Goal: Task Accomplishment & Management: Complete application form

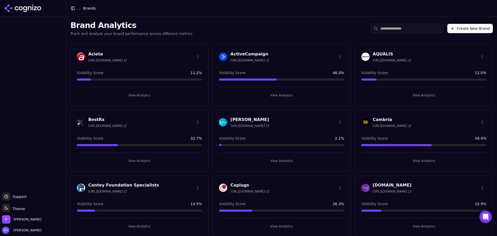
click at [474, 31] on button "Create New Brand" at bounding box center [470, 28] width 46 height 9
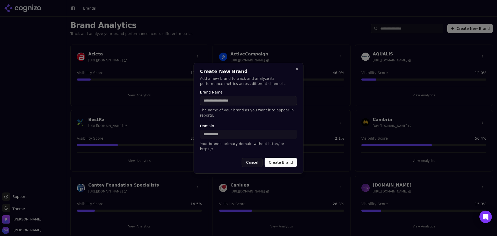
click at [229, 103] on input "Brand Name" at bounding box center [248, 100] width 97 height 9
click at [243, 105] on input "Brand Name" at bounding box center [248, 100] width 97 height 9
type input "*******"
click at [239, 132] on input "Domain" at bounding box center [248, 134] width 97 height 9
type input "*******"
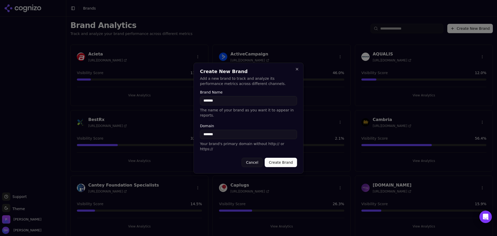
click at [280, 158] on button "Create Brand" at bounding box center [281, 162] width 32 height 9
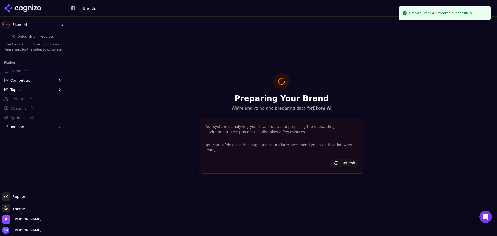
click at [35, 9] on icon at bounding box center [35, 8] width 3 height 4
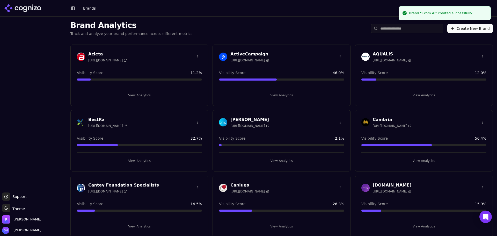
click at [469, 29] on button "Create New Brand" at bounding box center [470, 28] width 46 height 9
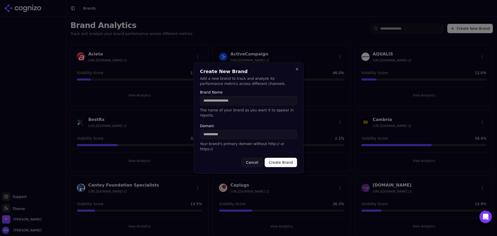
click at [218, 105] on input "Brand Name" at bounding box center [248, 100] width 97 height 9
type input "**********"
click at [219, 140] on div "Domain Your brand's primary domain without http:// or https://" at bounding box center [248, 137] width 97 height 27
click at [220, 136] on input "Domain" at bounding box center [248, 134] width 97 height 9
type input "**********"
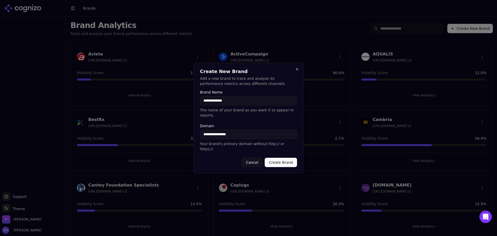
click at [284, 158] on button "Create Brand" at bounding box center [281, 162] width 32 height 9
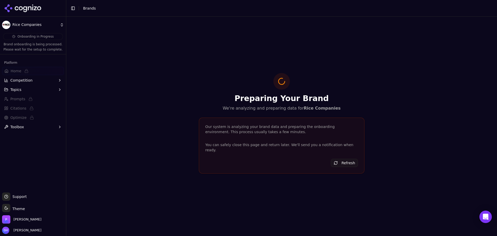
click at [28, 8] on icon at bounding box center [30, 8] width 4 height 4
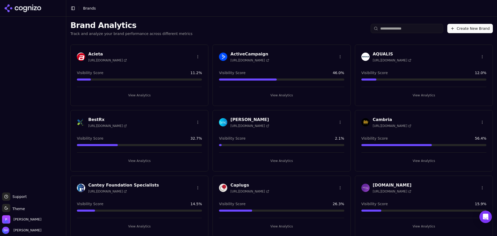
click at [468, 29] on button "Create New Brand" at bounding box center [470, 28] width 46 height 9
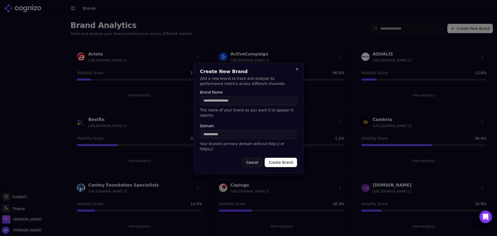
click at [230, 105] on input "Brand Name" at bounding box center [248, 100] width 97 height 9
type input "**********"
click at [233, 134] on input "Domain" at bounding box center [248, 134] width 97 height 9
drag, startPoint x: 236, startPoint y: 136, endPoint x: 186, endPoint y: 138, distance: 49.8
click at [186, 138] on body "Support Support Toggle theme Theme [PERSON_NAME] [PERSON_NAME] Toggle Sidebar B…" at bounding box center [248, 118] width 497 height 236
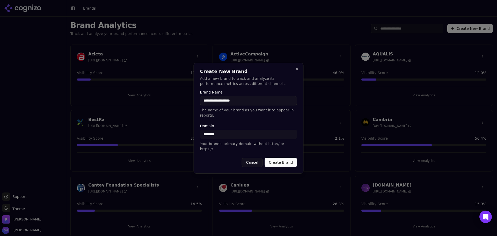
paste input "********"
click at [214, 135] on input "**********" at bounding box center [248, 134] width 97 height 9
drag, startPoint x: 212, startPoint y: 134, endPoint x: 184, endPoint y: 134, distance: 28.0
click at [184, 134] on body "Support Support Toggle theme Theme [PERSON_NAME] [PERSON_NAME] Toggle Sidebar B…" at bounding box center [248, 118] width 497 height 236
type input "********"
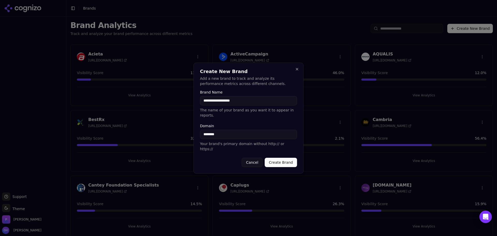
click at [278, 158] on button "Create Brand" at bounding box center [281, 162] width 32 height 9
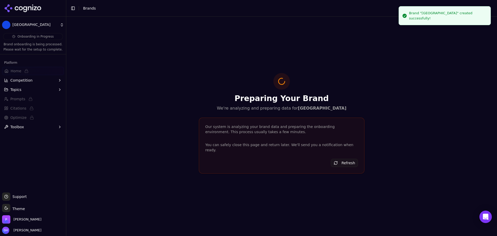
click at [21, 6] on icon at bounding box center [23, 8] width 38 height 8
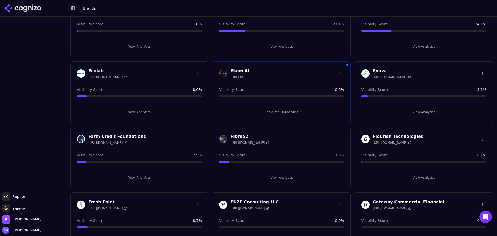
scroll to position [440, 0]
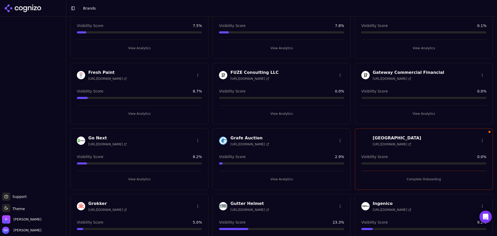
click at [421, 180] on button "Complete Onboarding" at bounding box center [423, 179] width 125 height 8
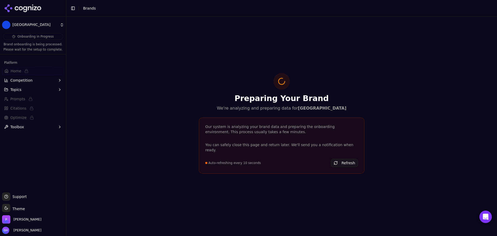
drag, startPoint x: 31, startPoint y: 9, endPoint x: 332, endPoint y: 68, distance: 307.0
click at [31, 9] on icon at bounding box center [23, 8] width 38 height 8
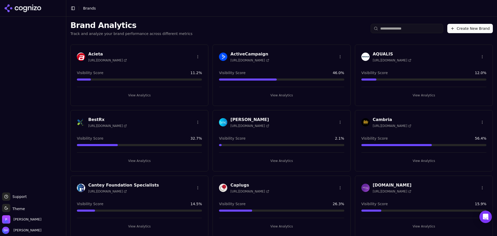
click at [470, 23] on div "Brand Analytics Track and analyze your brand performance across different metri…" at bounding box center [281, 29] width 431 height 24
click at [466, 30] on button "Create New Brand" at bounding box center [470, 28] width 46 height 9
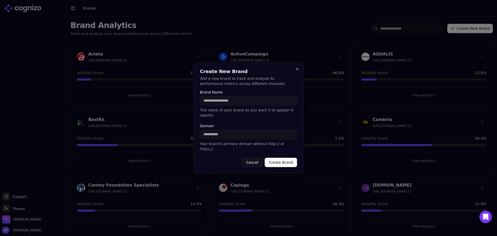
click at [247, 102] on input "Brand Name" at bounding box center [248, 100] width 97 height 9
type input "**********"
click at [237, 138] on input "Domain" at bounding box center [248, 134] width 97 height 9
type input "**********"
click at [278, 158] on button "Create Brand" at bounding box center [281, 162] width 32 height 9
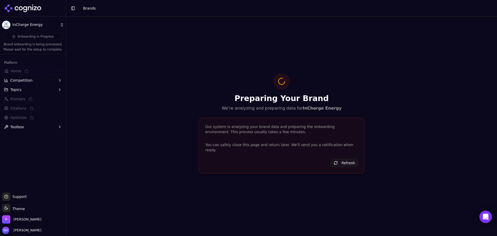
click at [31, 10] on icon at bounding box center [23, 8] width 38 height 8
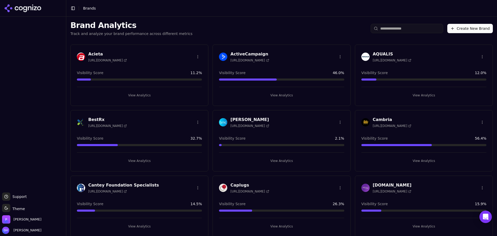
click at [475, 30] on button "Create New Brand" at bounding box center [470, 28] width 46 height 9
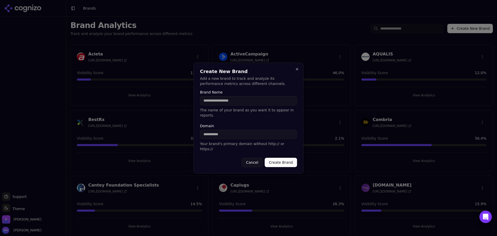
click at [244, 105] on input "Brand Name" at bounding box center [248, 100] width 97 height 9
type input "**********"
click at [280, 139] on input "Domain" at bounding box center [248, 134] width 97 height 9
type input "**********"
click at [283, 160] on button "Create Brand" at bounding box center [281, 162] width 32 height 9
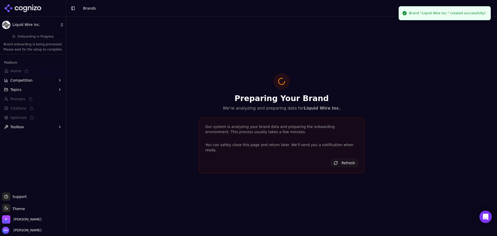
click at [25, 9] on icon at bounding box center [25, 9] width 4 height 6
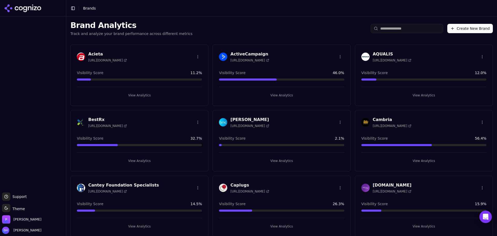
click at [478, 30] on button "Create New Brand" at bounding box center [470, 28] width 46 height 9
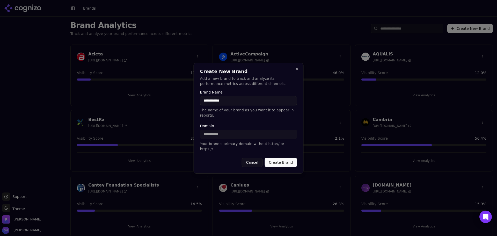
type input "**********"
click at [228, 132] on input "Domain" at bounding box center [248, 134] width 97 height 9
type input "**********"
click at [284, 158] on button "Create Brand" at bounding box center [281, 162] width 32 height 9
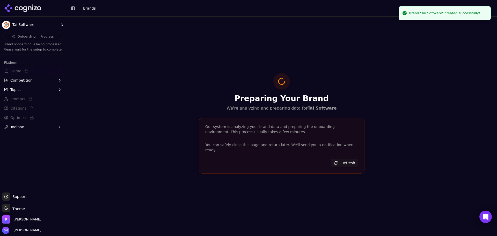
click at [33, 9] on icon at bounding box center [23, 8] width 38 height 8
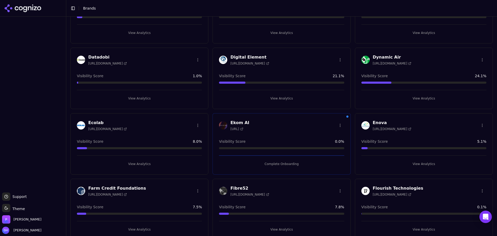
scroll to position [311, 0]
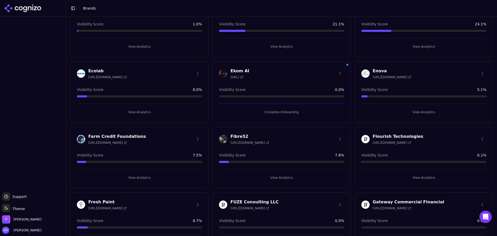
click at [288, 113] on button "Complete Onboarding" at bounding box center [281, 112] width 125 height 8
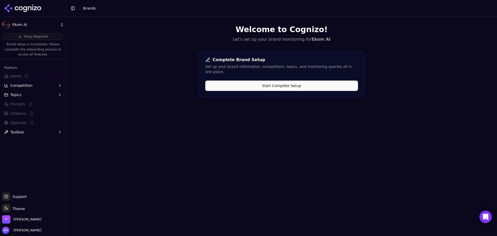
click at [278, 83] on button "Start Complete Setup" at bounding box center [281, 86] width 153 height 10
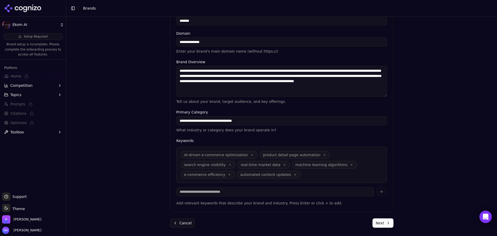
click at [379, 227] on button "Next" at bounding box center [383, 222] width 21 height 9
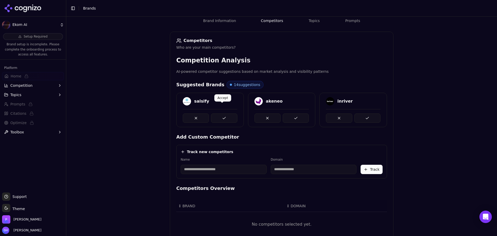
scroll to position [72, 0]
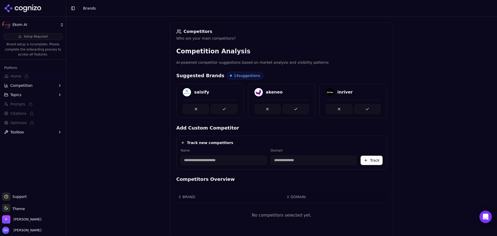
click at [200, 160] on input at bounding box center [224, 160] width 86 height 9
drag, startPoint x: 183, startPoint y: 160, endPoint x: 181, endPoint y: 159, distance: 2.6
click at [181, 159] on input "**********" at bounding box center [214, 160] width 66 height 9
type input "**********"
click at [299, 156] on input at bounding box center [284, 160] width 66 height 9
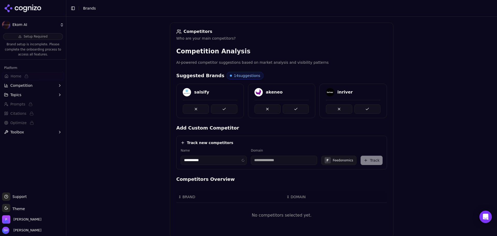
type input "**********"
click at [293, 147] on div "**********" at bounding box center [281, 153] width 211 height 34
click at [375, 162] on button "Track" at bounding box center [372, 160] width 22 height 9
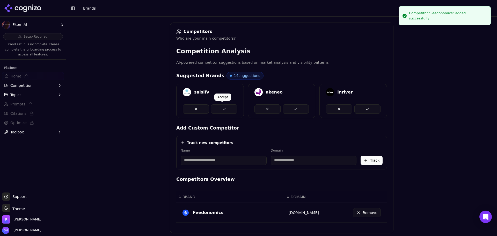
click at [221, 107] on button at bounding box center [224, 108] width 26 height 9
click at [227, 110] on button at bounding box center [224, 108] width 26 height 9
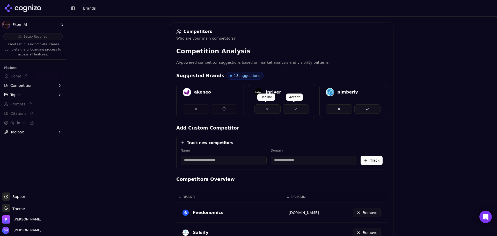
click at [301, 107] on button at bounding box center [296, 108] width 26 height 9
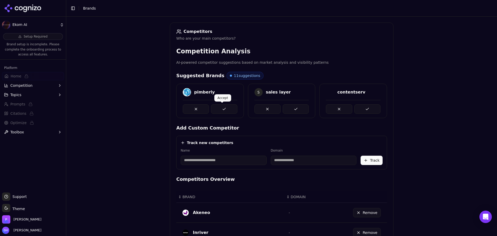
click at [233, 108] on button at bounding box center [224, 108] width 26 height 9
click at [289, 109] on button at bounding box center [296, 108] width 26 height 9
click at [360, 109] on button at bounding box center [367, 108] width 26 height 9
click at [222, 108] on button at bounding box center [224, 108] width 26 height 9
click at [287, 108] on button at bounding box center [296, 108] width 26 height 9
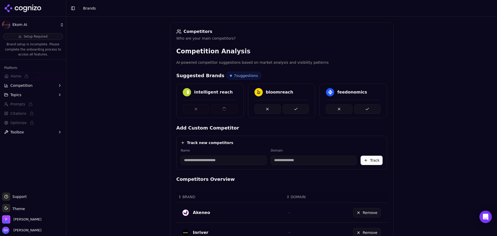
click at [370, 108] on button at bounding box center [367, 108] width 26 height 9
click at [304, 108] on button at bounding box center [296, 108] width 26 height 9
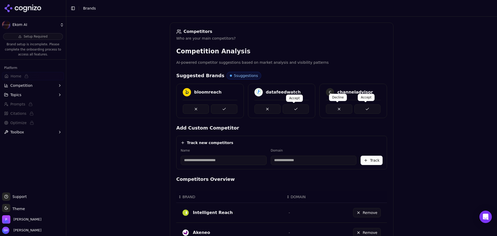
click at [365, 110] on button at bounding box center [367, 108] width 26 height 9
click at [298, 110] on button at bounding box center [296, 108] width 26 height 9
click at [229, 110] on button at bounding box center [224, 108] width 26 height 9
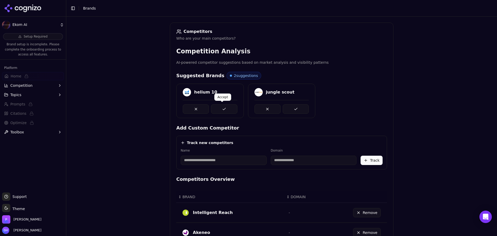
click at [229, 110] on button at bounding box center [224, 108] width 26 height 9
click at [301, 108] on button at bounding box center [296, 108] width 26 height 9
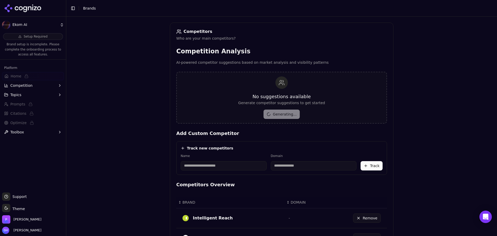
click at [205, 165] on input at bounding box center [224, 165] width 86 height 9
type input "********"
click at [241, 142] on div "Track new competitors Name ******** Domain T Trustana Track" at bounding box center [281, 158] width 211 height 34
drag, startPoint x: 266, startPoint y: 166, endPoint x: 276, endPoint y: 166, distance: 10.1
click at [270, 166] on input "**********" at bounding box center [272, 165] width 58 height 9
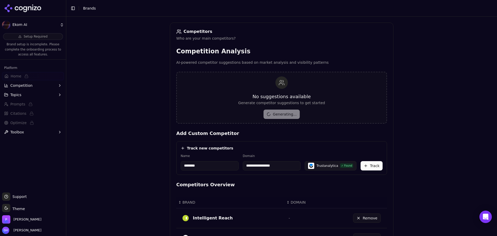
drag, startPoint x: 292, startPoint y: 166, endPoint x: 259, endPoint y: 167, distance: 32.4
click at [259, 167] on input "**********" at bounding box center [272, 165] width 58 height 9
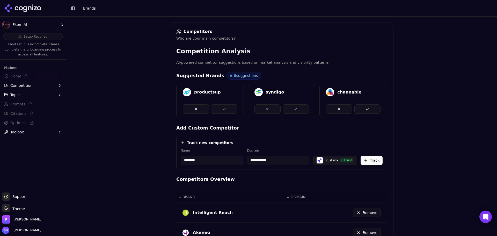
type input "**********"
click at [369, 161] on button "Track" at bounding box center [372, 160] width 22 height 9
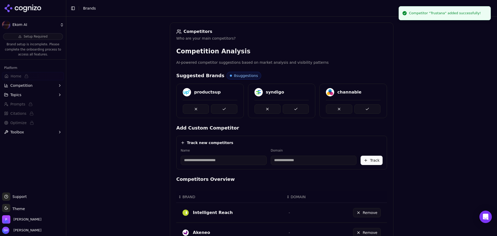
click at [228, 154] on div "Name" at bounding box center [224, 156] width 86 height 17
click at [220, 162] on input at bounding box center [224, 160] width 86 height 9
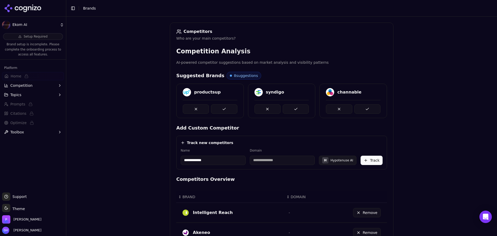
type input "**********"
click at [376, 158] on button "Track" at bounding box center [372, 160] width 22 height 9
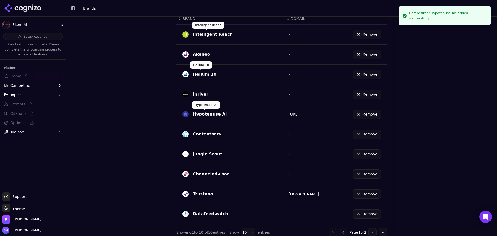
scroll to position [281, 0]
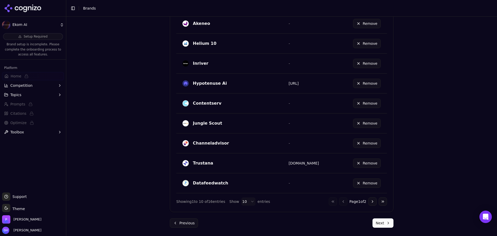
click at [371, 200] on button "Go to next page" at bounding box center [372, 201] width 8 height 8
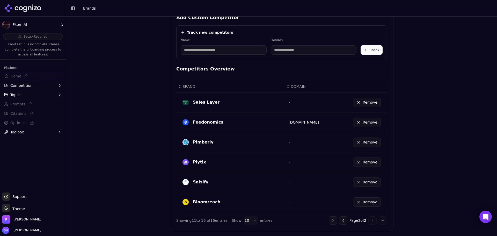
scroll to position [201, 0]
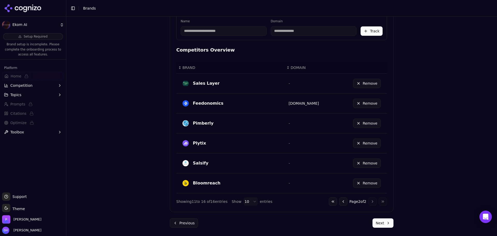
click at [341, 201] on button "Go to previous page" at bounding box center [343, 201] width 8 height 8
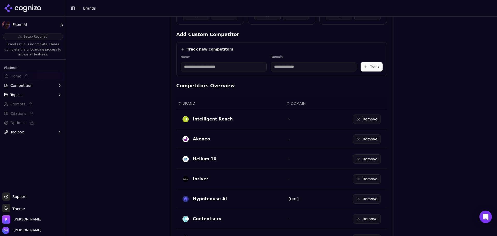
scroll to position [74, 0]
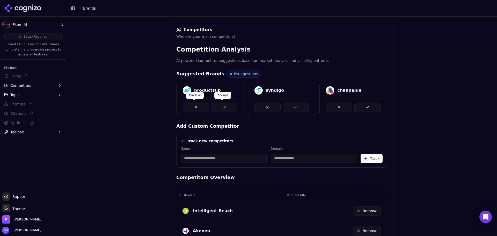
click at [217, 105] on button at bounding box center [224, 107] width 26 height 9
click at [294, 103] on body "Ekom AI Setup Required Brand setup is incomplete. Please complete the onboardin…" at bounding box center [248, 118] width 497 height 236
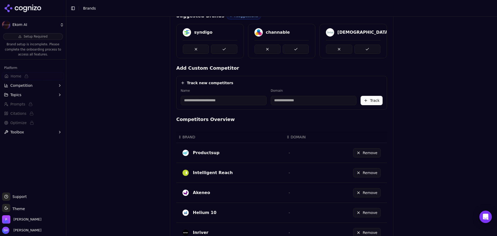
scroll to position [99, 0]
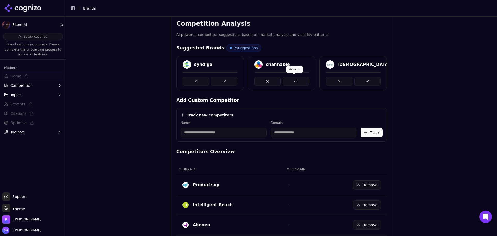
click at [294, 80] on button at bounding box center [296, 81] width 26 height 9
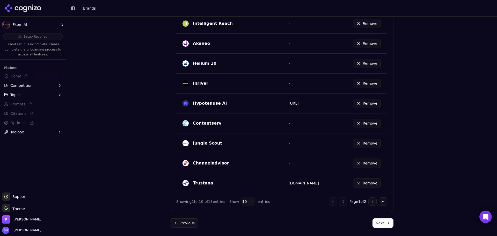
click at [382, 221] on button "Next" at bounding box center [383, 222] width 21 height 9
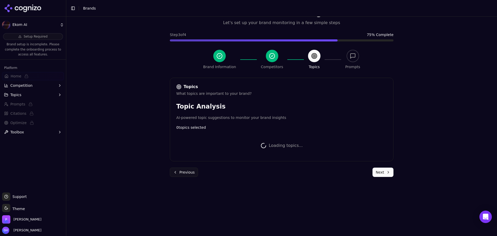
scroll to position [146, 0]
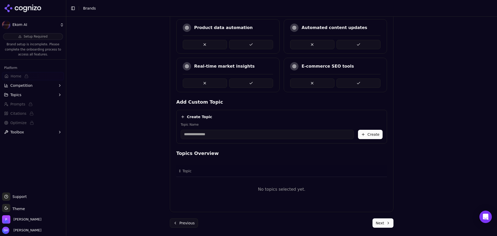
drag, startPoint x: 120, startPoint y: 90, endPoint x: 123, endPoint y: 91, distance: 3.1
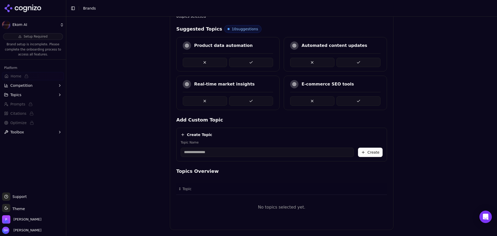
scroll to position [120, 0]
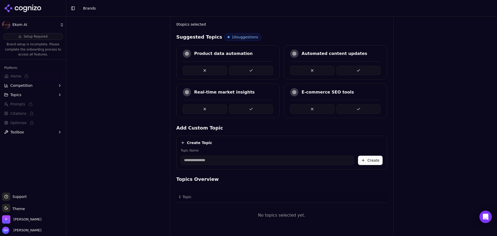
click at [263, 67] on button at bounding box center [251, 70] width 44 height 9
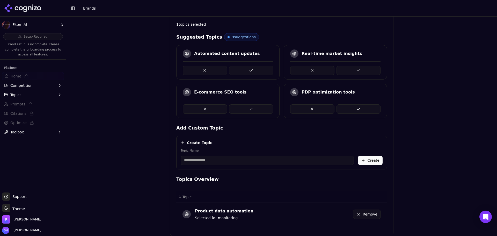
click at [359, 108] on button at bounding box center [359, 108] width 44 height 9
click at [264, 67] on button at bounding box center [251, 70] width 44 height 9
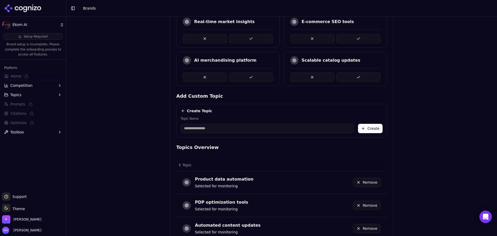
scroll to position [112, 0]
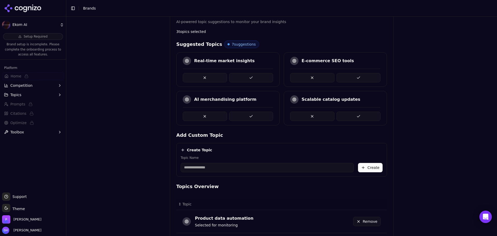
click at [361, 113] on button at bounding box center [359, 116] width 44 height 9
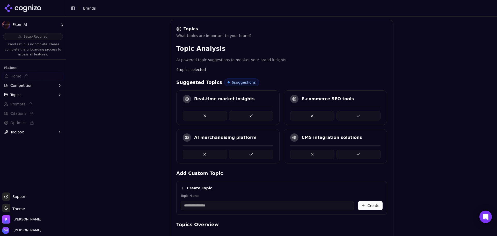
scroll to position [6, 0]
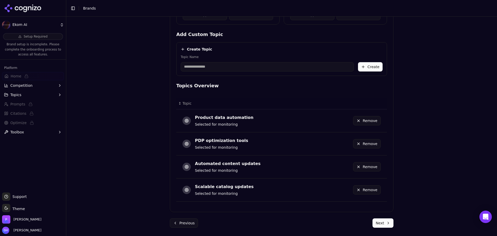
click at [381, 225] on button "Next" at bounding box center [383, 222] width 21 height 9
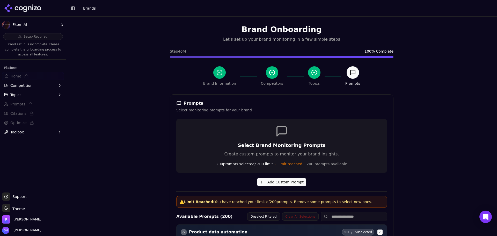
scroll to position [199, 0]
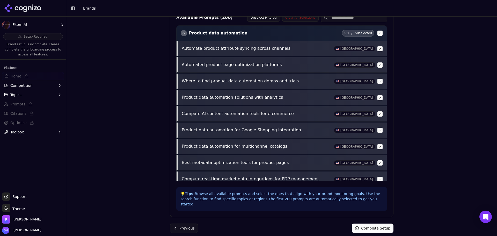
click at [366, 223] on button "Complete Setup" at bounding box center [373, 227] width 42 height 9
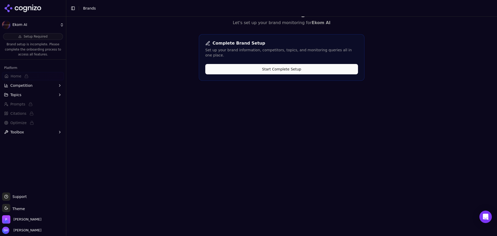
scroll to position [0, 0]
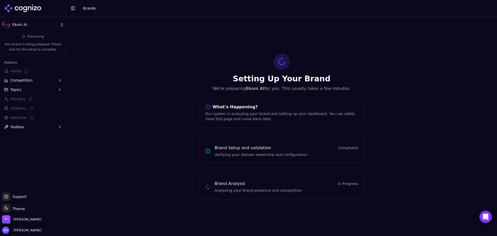
click at [42, 10] on div at bounding box center [33, 8] width 66 height 17
click at [27, 10] on icon at bounding box center [23, 8] width 38 height 8
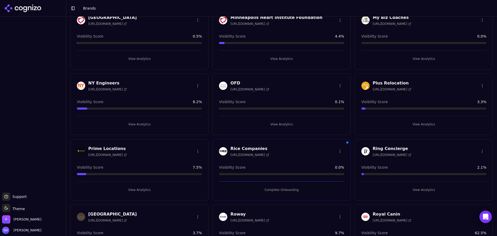
scroll to position [1062, 0]
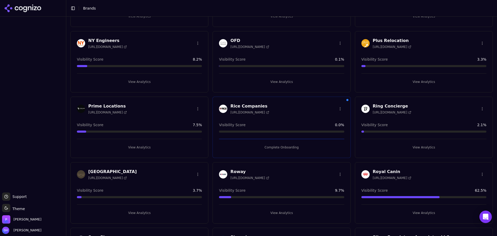
click at [284, 144] on button "Complete Onboarding" at bounding box center [281, 147] width 125 height 8
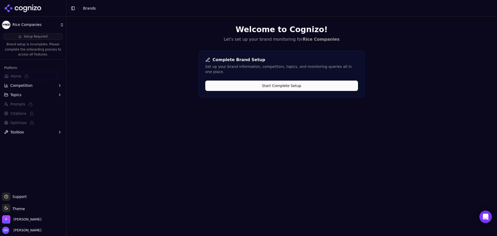
click at [325, 82] on button "Start Complete Setup" at bounding box center [281, 86] width 153 height 10
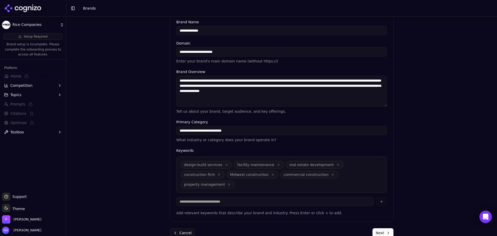
click at [390, 228] on button "Next" at bounding box center [383, 232] width 21 height 9
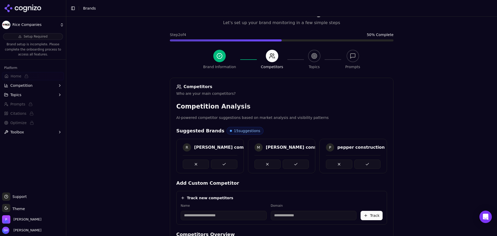
scroll to position [98, 0]
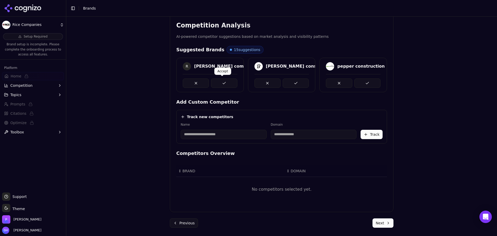
click at [218, 82] on button at bounding box center [224, 82] width 26 height 9
click at [292, 83] on button at bounding box center [296, 82] width 26 height 9
click at [362, 82] on button at bounding box center [367, 82] width 26 height 9
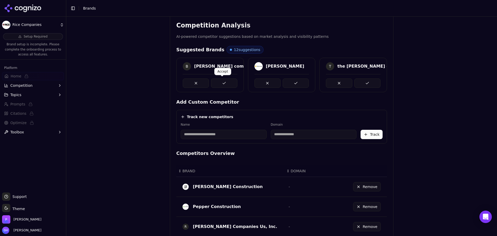
click at [224, 80] on button at bounding box center [224, 82] width 26 height 9
click at [288, 83] on button at bounding box center [296, 82] width 26 height 9
click at [358, 83] on button at bounding box center [367, 82] width 26 height 9
click at [225, 83] on button at bounding box center [224, 82] width 26 height 9
click at [288, 83] on button at bounding box center [296, 82] width 26 height 9
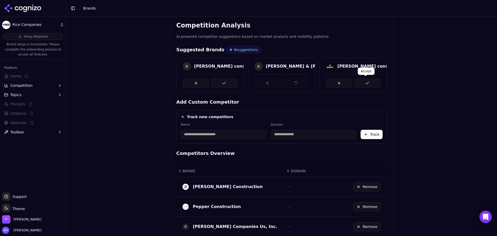
click at [361, 82] on button at bounding box center [367, 82] width 26 height 9
click at [215, 83] on button at bounding box center [224, 82] width 26 height 9
click at [285, 83] on button at bounding box center [296, 82] width 26 height 9
click at [365, 82] on button at bounding box center [367, 82] width 26 height 9
click at [214, 83] on button at bounding box center [224, 82] width 26 height 9
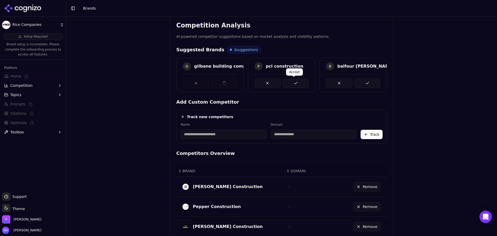
click at [289, 81] on button at bounding box center [296, 82] width 26 height 9
click at [359, 81] on div "G gilbane building company P pcl construction balfour [PERSON_NAME] us" at bounding box center [281, 75] width 211 height 34
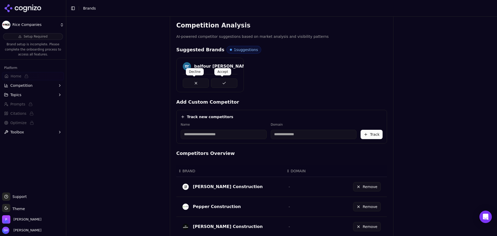
click at [201, 83] on button at bounding box center [196, 82] width 26 height 9
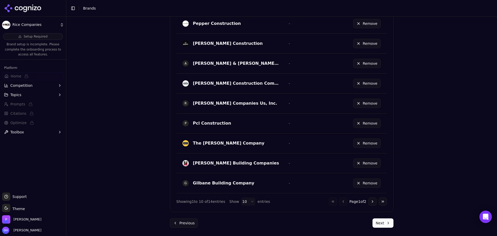
click at [385, 227] on button "Next" at bounding box center [383, 222] width 21 height 9
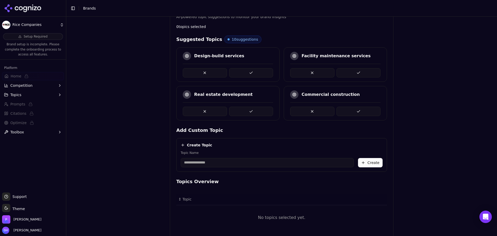
scroll to position [94, 0]
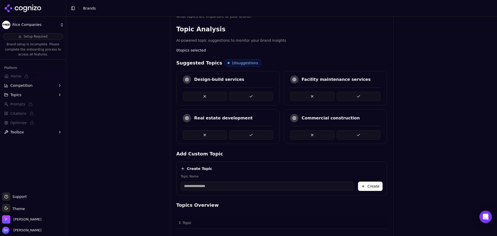
click at [244, 95] on button at bounding box center [251, 96] width 44 height 9
click at [255, 98] on button at bounding box center [251, 96] width 44 height 9
click at [358, 98] on button at bounding box center [359, 96] width 44 height 9
click at [240, 95] on button at bounding box center [251, 96] width 44 height 9
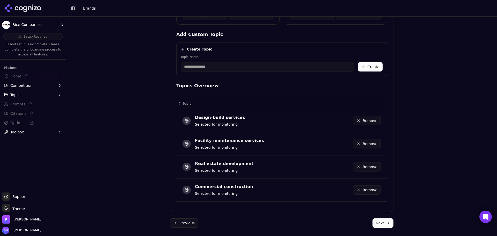
click at [381, 222] on button "Next" at bounding box center [383, 222] width 21 height 9
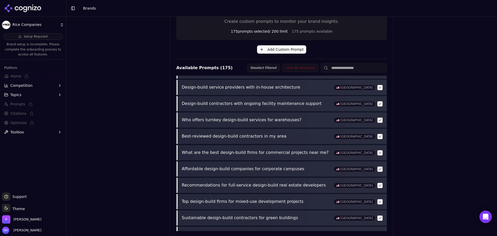
scroll to position [183, 0]
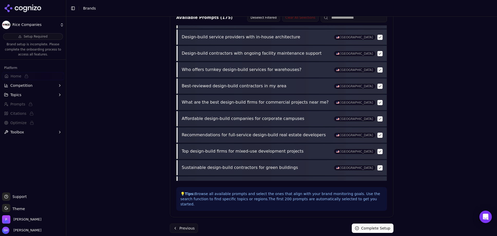
click at [371, 225] on button "Complete Setup" at bounding box center [373, 227] width 42 height 9
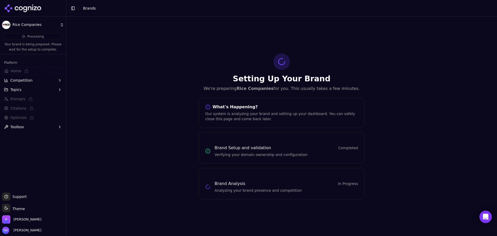
scroll to position [0, 0]
click at [30, 6] on icon at bounding box center [23, 8] width 38 height 8
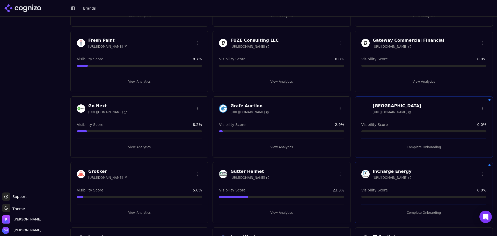
scroll to position [544, 0]
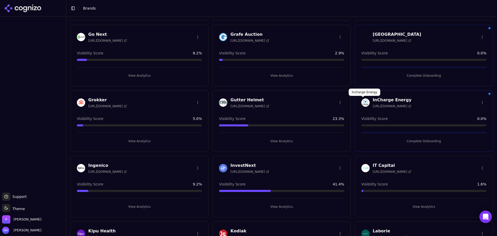
click at [416, 80] on div "[GEOGRAPHIC_DATA] [URL][DOMAIN_NAME] Visibility Score 0.0 % Complete Onboarding" at bounding box center [424, 55] width 138 height 61
click at [417, 77] on button "Complete Onboarding" at bounding box center [423, 75] width 125 height 8
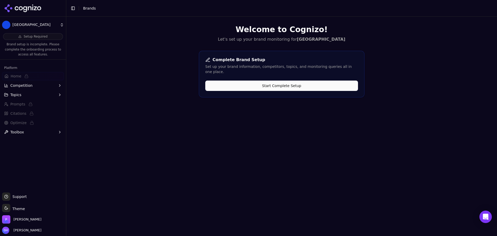
click at [255, 85] on button "Start Complete Setup" at bounding box center [281, 86] width 153 height 10
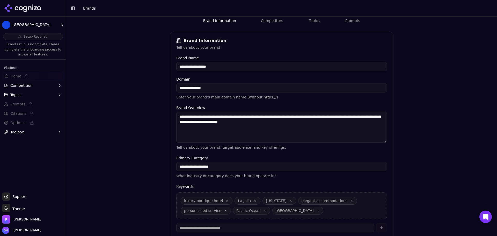
scroll to position [99, 0]
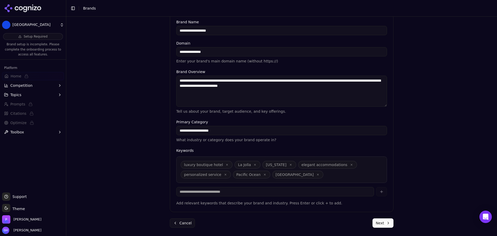
click at [390, 225] on button "Next" at bounding box center [383, 222] width 21 height 9
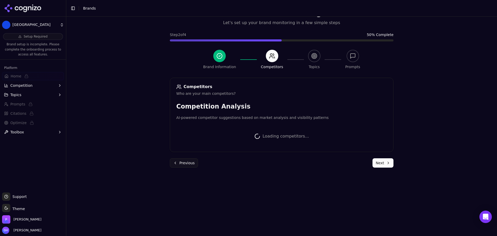
scroll to position [98, 0]
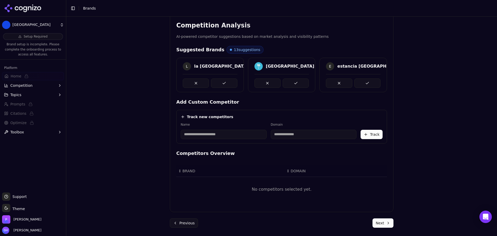
click at [222, 83] on button at bounding box center [224, 82] width 26 height 9
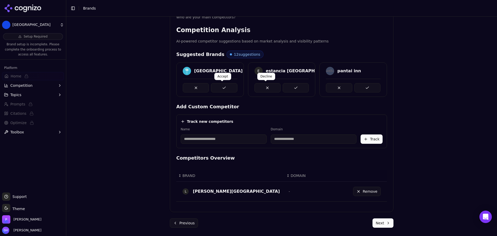
click at [229, 86] on button at bounding box center [224, 87] width 26 height 9
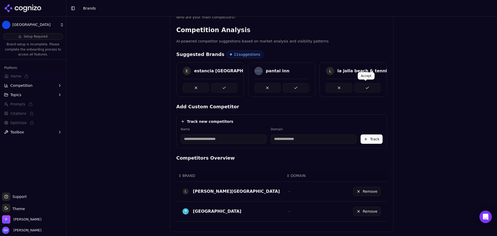
click at [366, 87] on button at bounding box center [367, 87] width 26 height 9
click at [296, 83] on button at bounding box center [296, 87] width 26 height 9
drag, startPoint x: 222, startPoint y: 88, endPoint x: 230, endPoint y: 87, distance: 8.3
click at [222, 88] on button at bounding box center [224, 87] width 26 height 9
click at [364, 86] on button at bounding box center [367, 87] width 26 height 9
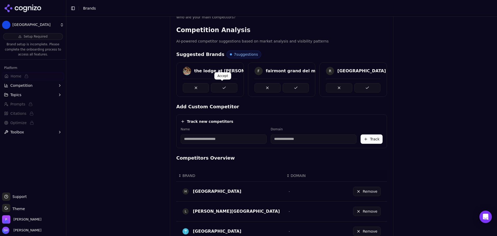
click at [222, 86] on button at bounding box center [224, 87] width 26 height 9
click at [295, 88] on button at bounding box center [296, 87] width 26 height 9
click at [368, 87] on button at bounding box center [367, 87] width 26 height 9
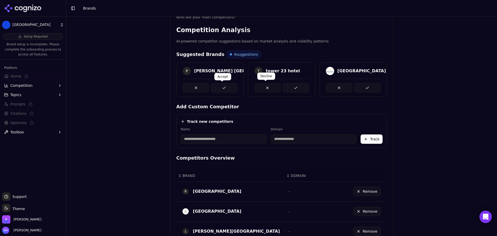
click at [234, 89] on button at bounding box center [224, 87] width 26 height 9
click at [293, 88] on button at bounding box center [296, 87] width 26 height 9
drag, startPoint x: 364, startPoint y: 88, endPoint x: 323, endPoint y: 96, distance: 41.3
click at [364, 88] on button at bounding box center [367, 87] width 26 height 9
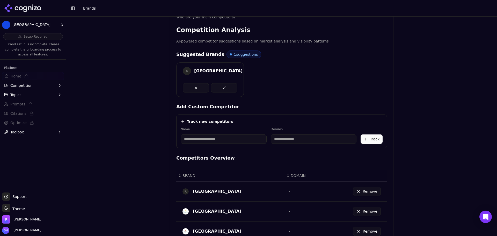
click at [225, 87] on button at bounding box center [224, 87] width 26 height 9
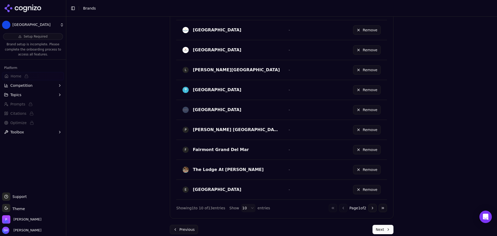
click at [380, 228] on button "Next" at bounding box center [383, 229] width 21 height 9
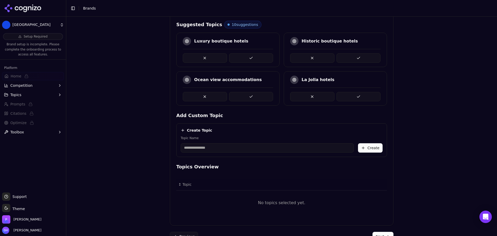
scroll to position [120, 0]
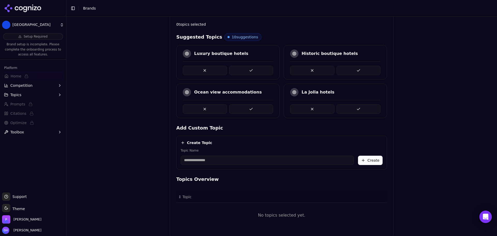
click at [36, 28] on html "Grand Colonial Hotel Setup Required Brand setup is incomplete. Please complete …" at bounding box center [248, 118] width 497 height 236
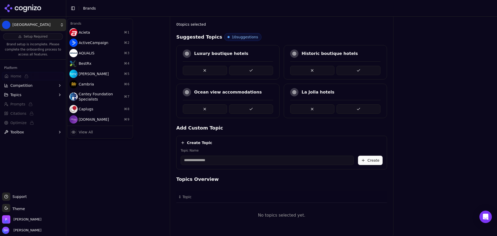
click at [129, 200] on html "Grand Colonial Hotel Setup Required Brand setup is incomplete. Please complete …" at bounding box center [248, 118] width 497 height 236
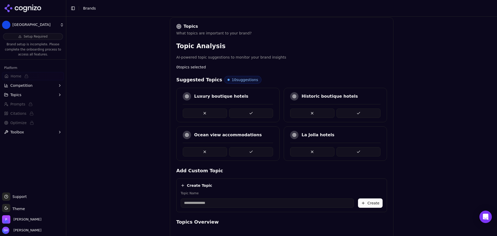
scroll to position [146, 0]
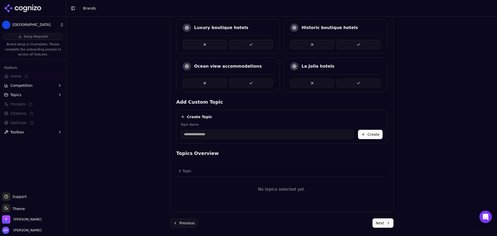
drag, startPoint x: 438, startPoint y: 99, endPoint x: 415, endPoint y: 97, distance: 22.6
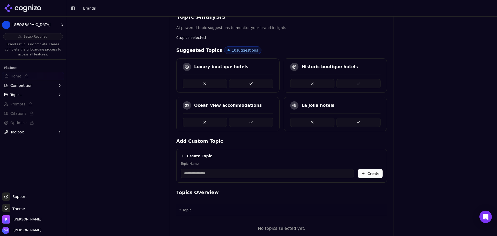
scroll to position [68, 0]
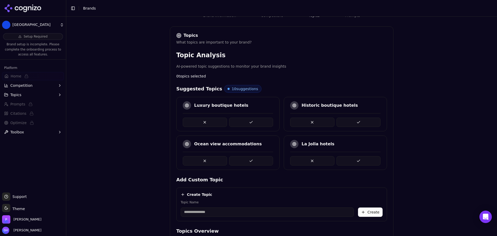
click at [245, 124] on button at bounding box center [251, 122] width 44 height 9
click at [349, 121] on button at bounding box center [359, 122] width 44 height 9
click at [248, 119] on button at bounding box center [251, 122] width 44 height 9
click at [246, 153] on div at bounding box center [228, 159] width 90 height 14
click at [244, 158] on button at bounding box center [251, 160] width 44 height 9
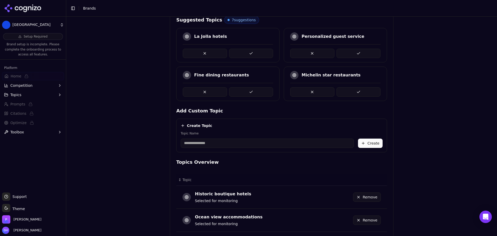
scroll to position [190, 0]
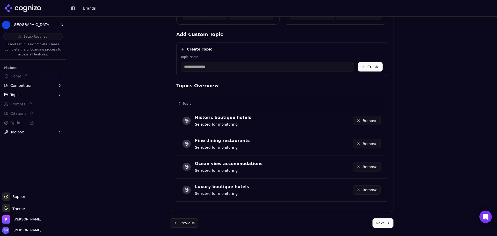
click at [377, 224] on button "Next" at bounding box center [383, 222] width 21 height 9
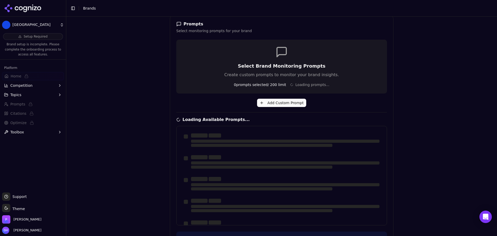
scroll to position [124, 0]
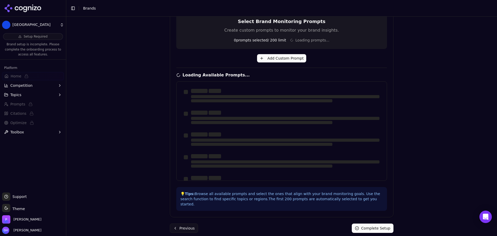
click at [289, 148] on div at bounding box center [282, 139] width 202 height 20
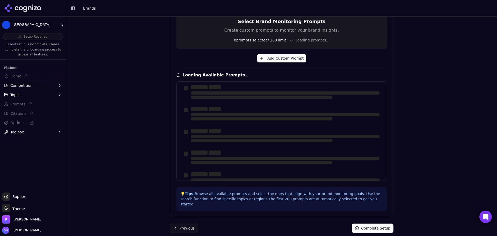
scroll to position [0, 0]
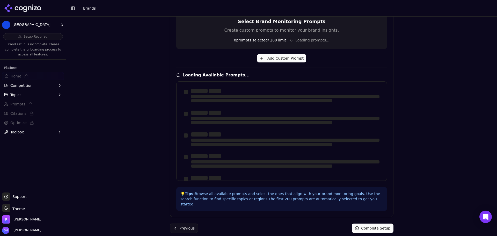
click at [153, 70] on div "Brand Onboarding Let's set up your brand monitoring in a few simple steps Step …" at bounding box center [281, 11] width 431 height 236
click at [135, 200] on div "Brand Onboarding Let's set up your brand monitoring in a few simple steps Step …" at bounding box center [281, 126] width 431 height 219
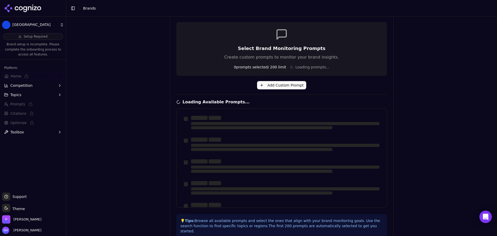
scroll to position [124, 0]
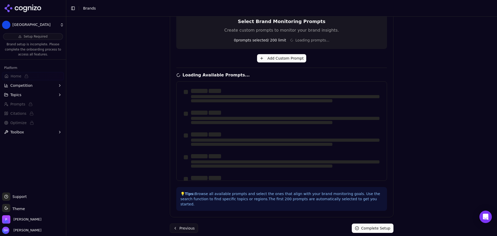
drag, startPoint x: 455, startPoint y: 107, endPoint x: 322, endPoint y: 115, distance: 132.6
click at [454, 107] on div "Brand Onboarding Let's set up your brand monitoring in a few simple steps Step …" at bounding box center [281, 11] width 431 height 236
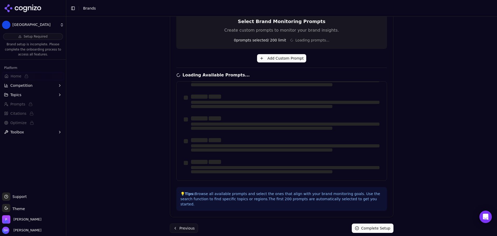
scroll to position [0, 0]
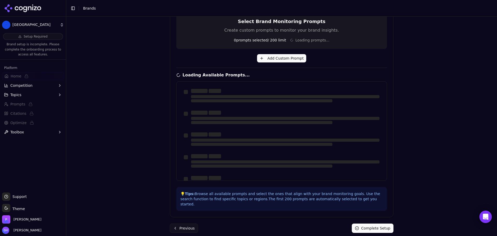
click at [325, 113] on div at bounding box center [285, 113] width 189 height 4
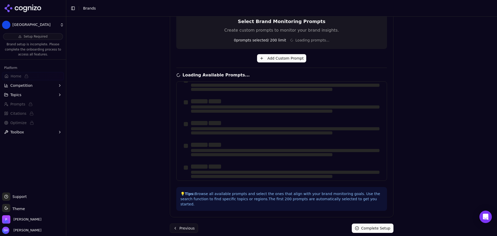
scroll to position [16, 0]
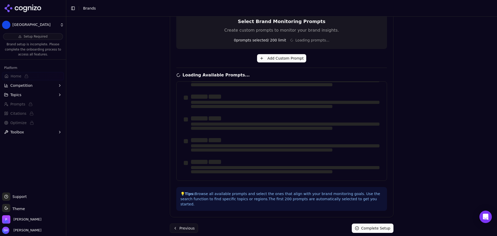
click at [92, 71] on div "Brand Onboarding Let's set up your brand monitoring in a few simple steps Step …" at bounding box center [281, 11] width 431 height 236
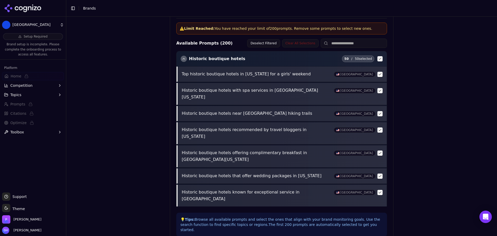
scroll to position [199, 0]
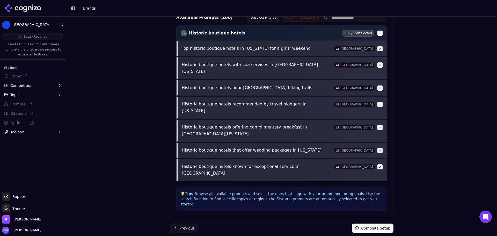
click at [381, 223] on button "Complete Setup" at bounding box center [373, 227] width 42 height 9
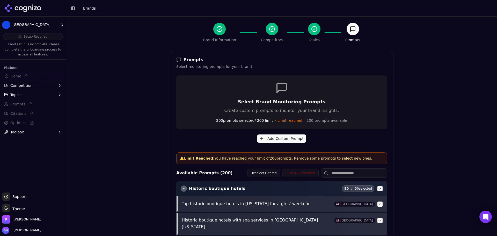
scroll to position [0, 0]
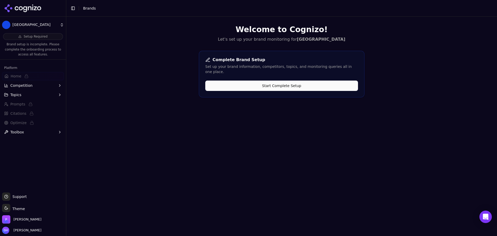
click at [24, 24] on html "Grand Colonial Hotel Setup Required Brand setup is incomplete. Please complete …" at bounding box center [248, 118] width 497 height 236
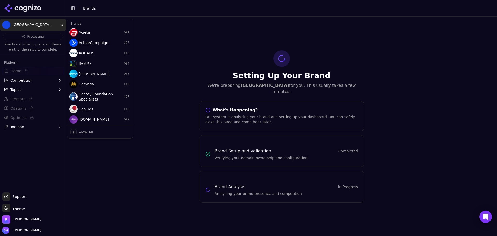
click at [38, 7] on html "Grand Colonial Hotel Processing Your brand is being prepared. Please wait for t…" at bounding box center [248, 118] width 497 height 236
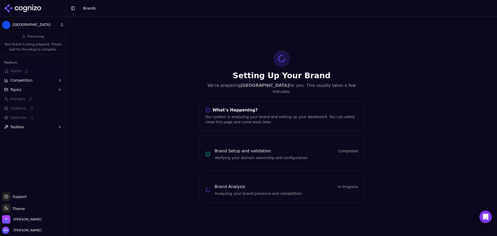
click at [30, 8] on icon at bounding box center [23, 8] width 38 height 8
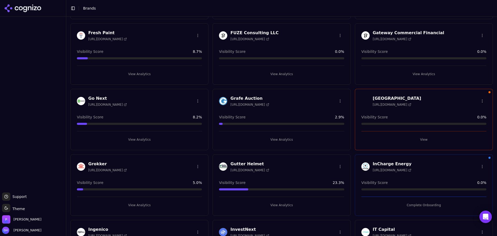
scroll to position [544, 0]
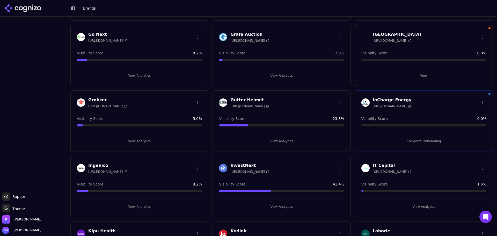
click at [479, 38] on html "Support Support Toggle theme Theme [PERSON_NAME] [PERSON_NAME] Toggle Sidebar B…" at bounding box center [248, 118] width 497 height 236
click at [470, 49] on div "Edit Brand" at bounding box center [466, 48] width 31 height 8
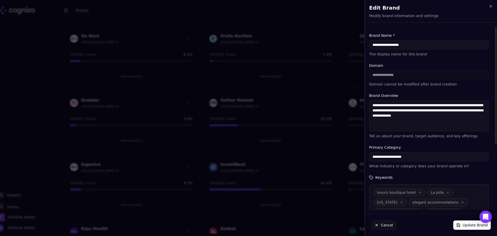
click at [426, 46] on input "**********" at bounding box center [429, 44] width 120 height 9
click at [393, 73] on div "**********" at bounding box center [429, 75] width 120 height 24
click at [389, 76] on div "**********" at bounding box center [429, 75] width 120 height 24
drag, startPoint x: 389, startPoint y: 76, endPoint x: 441, endPoint y: 74, distance: 51.5
click at [441, 74] on div "**********" at bounding box center [429, 75] width 120 height 24
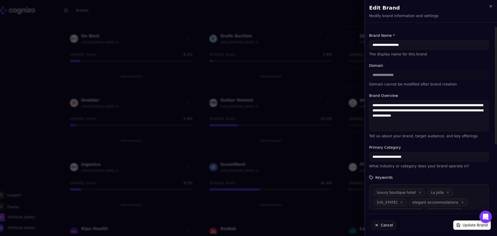
click at [441, 74] on div "**********" at bounding box center [429, 75] width 120 height 24
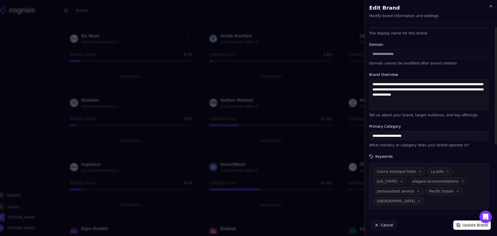
scroll to position [0, 0]
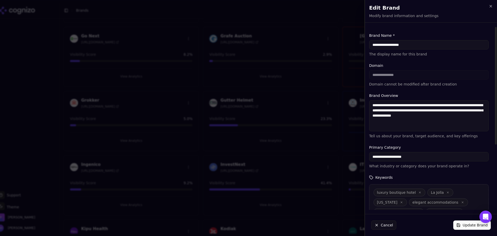
click at [388, 220] on button "Cancel" at bounding box center [383, 224] width 25 height 9
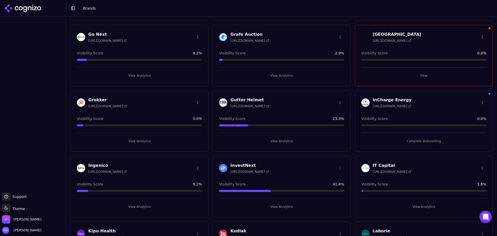
click at [479, 38] on html "Support Support Toggle theme Theme [PERSON_NAME] [PERSON_NAME] Toggle Sidebar B…" at bounding box center [248, 118] width 497 height 236
click at [469, 55] on div "Delete Brand" at bounding box center [466, 56] width 31 height 8
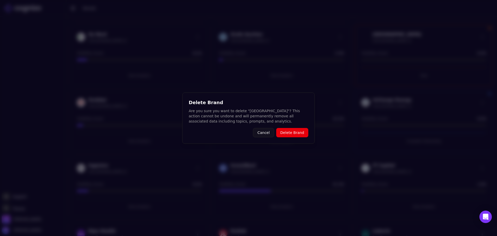
click at [305, 132] on button "Delete Brand" at bounding box center [292, 132] width 32 height 9
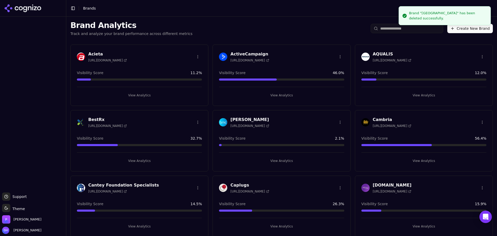
click at [467, 30] on button "Create New Brand" at bounding box center [470, 28] width 46 height 9
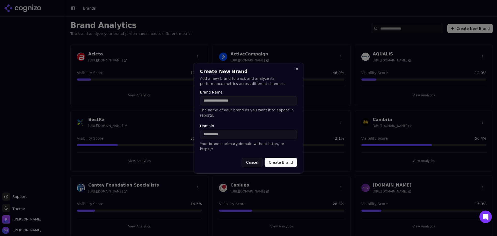
click at [247, 105] on input "Brand Name" at bounding box center [248, 100] width 97 height 9
type input "**********"
click at [224, 139] on input "Domain" at bounding box center [248, 134] width 97 height 9
paste input "**********"
type input "**********"
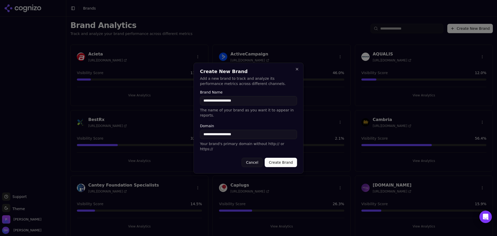
click at [289, 158] on button "Create Brand" at bounding box center [281, 162] width 32 height 9
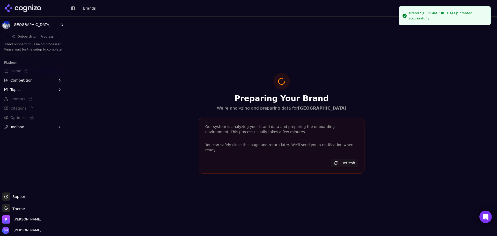
click at [28, 8] on icon at bounding box center [30, 8] width 4 height 4
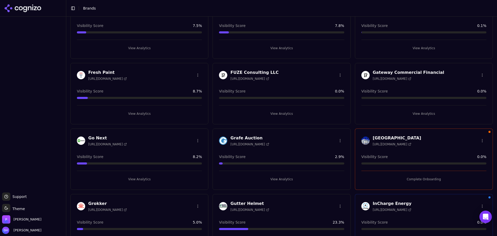
scroll to position [466, 0]
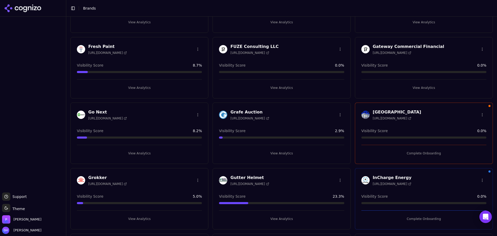
click at [427, 151] on button "Complete Onboarding" at bounding box center [423, 153] width 125 height 8
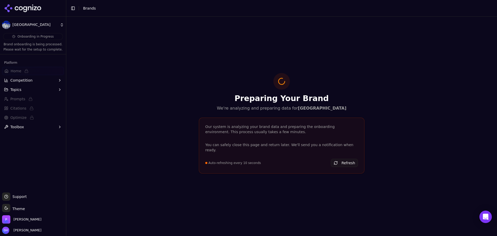
click at [30, 9] on icon at bounding box center [23, 8] width 38 height 8
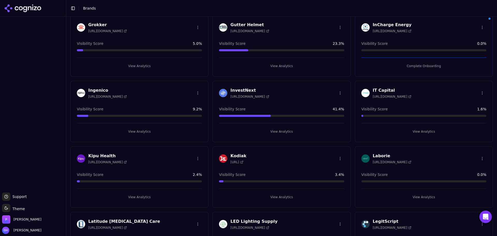
scroll to position [621, 0]
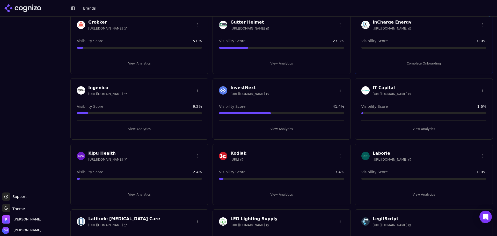
click at [428, 64] on button "Complete Onboarding" at bounding box center [423, 63] width 125 height 8
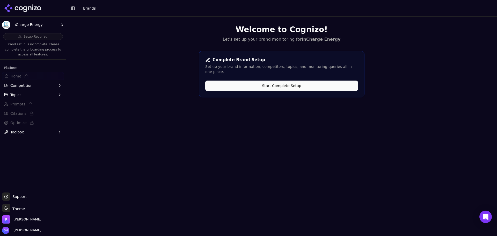
click at [330, 84] on button "Start Complete Setup" at bounding box center [281, 86] width 153 height 10
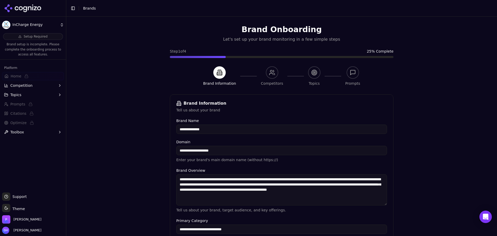
scroll to position [99, 0]
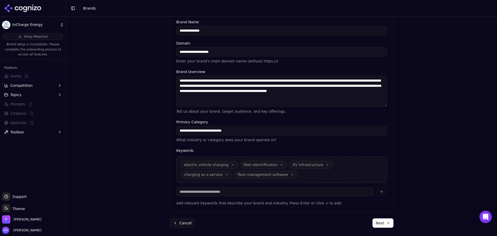
click at [386, 222] on button "Next" at bounding box center [383, 222] width 21 height 9
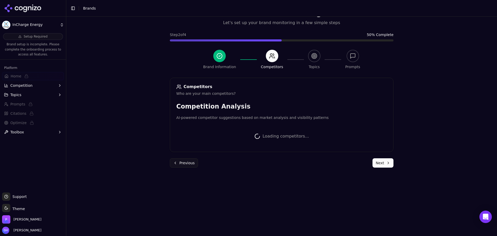
scroll to position [98, 0]
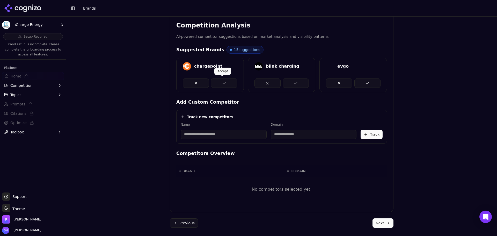
click at [222, 84] on button at bounding box center [224, 82] width 26 height 9
click at [295, 82] on button at bounding box center [296, 82] width 26 height 9
click at [385, 79] on div at bounding box center [353, 81] width 67 height 14
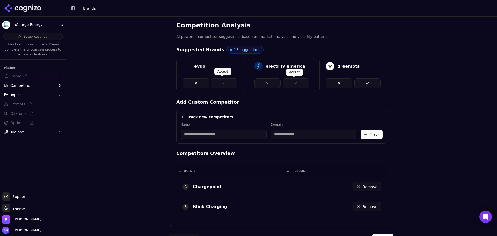
click at [222, 80] on button at bounding box center [224, 82] width 26 height 9
click at [298, 82] on button at bounding box center [296, 82] width 26 height 9
click at [374, 83] on button at bounding box center [367, 82] width 26 height 9
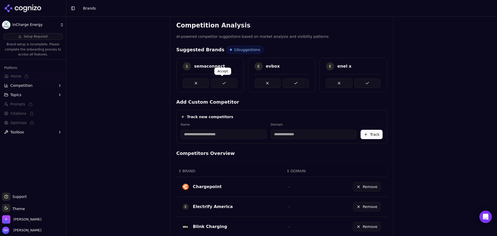
click at [222, 83] on button at bounding box center [224, 82] width 26 height 9
click at [301, 82] on button at bounding box center [296, 82] width 26 height 9
click at [362, 80] on button at bounding box center [367, 82] width 26 height 9
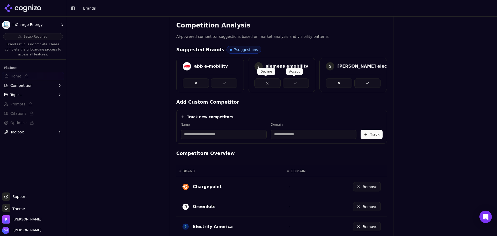
click at [288, 81] on button at bounding box center [296, 82] width 26 height 9
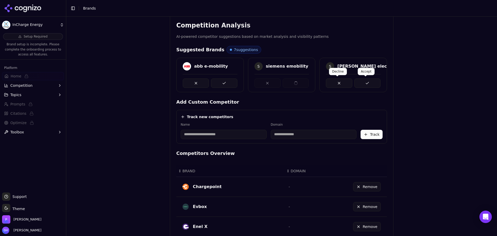
click at [368, 81] on button at bounding box center [367, 82] width 26 height 9
click at [219, 84] on button at bounding box center [224, 82] width 26 height 9
click at [221, 83] on button at bounding box center [224, 82] width 26 height 9
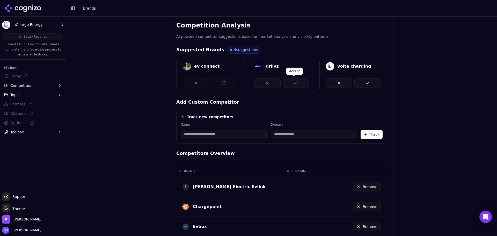
click at [286, 80] on button at bounding box center [296, 82] width 26 height 9
click at [363, 79] on button at bounding box center [367, 82] width 26 height 9
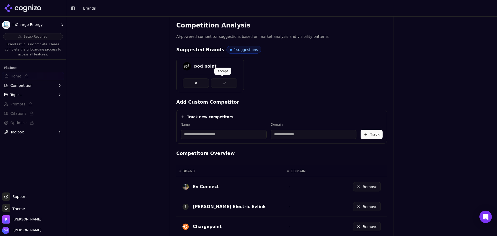
click at [222, 82] on button at bounding box center [224, 82] width 26 height 9
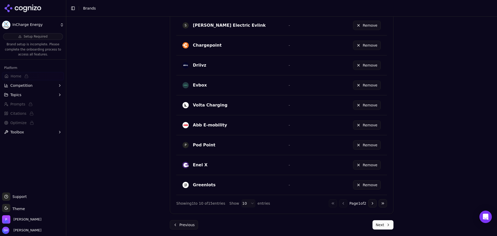
click at [386, 224] on button "Next" at bounding box center [383, 224] width 21 height 9
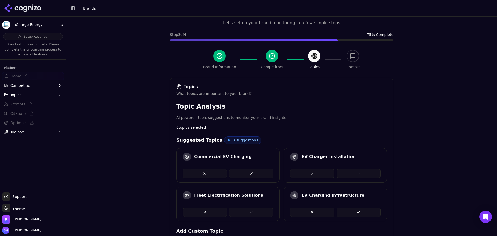
scroll to position [146, 0]
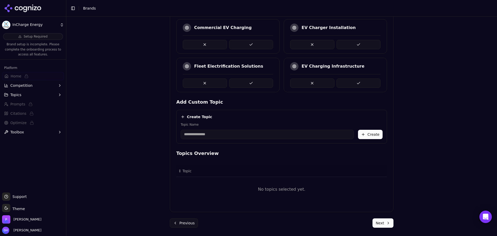
click at [250, 42] on button at bounding box center [251, 44] width 44 height 9
click at [349, 45] on div "Commercial EV Charging EV Charger Installation Fleet Electrification Solutions …" at bounding box center [281, 55] width 211 height 73
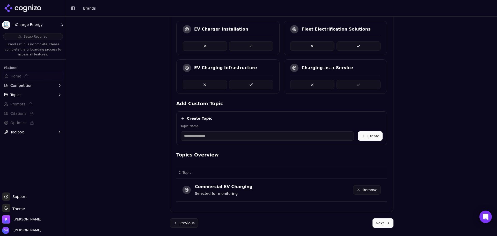
scroll to position [144, 0]
click at [250, 44] on button at bounding box center [251, 45] width 44 height 9
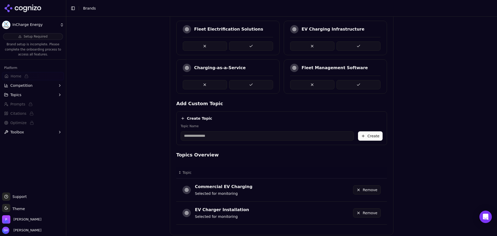
click at [357, 82] on button at bounding box center [359, 84] width 44 height 9
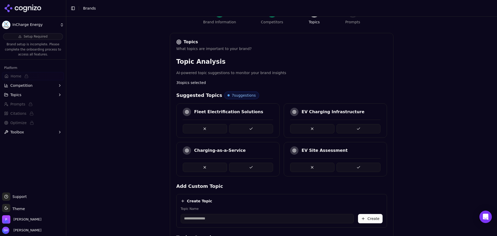
scroll to position [61, 0]
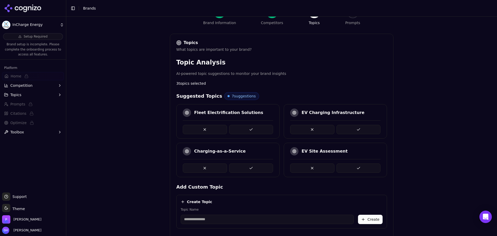
click at [366, 125] on button at bounding box center [359, 129] width 44 height 9
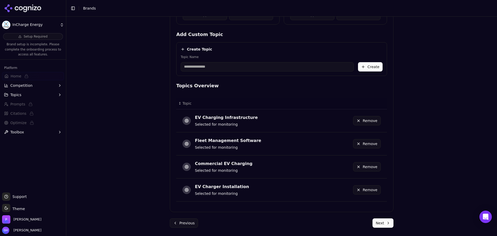
click at [382, 226] on button "Next" at bounding box center [383, 222] width 21 height 9
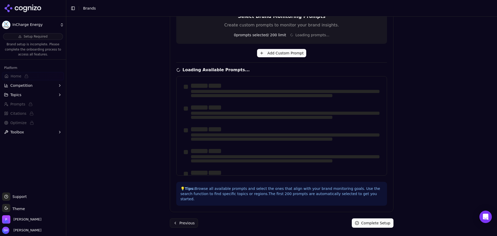
scroll to position [124, 0]
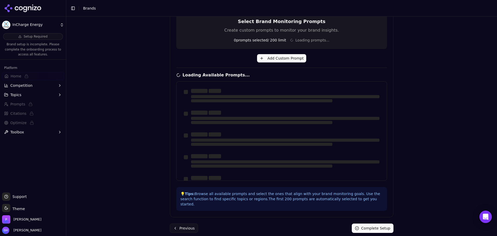
click at [473, 110] on div "Brand Onboarding Let's set up your brand monitoring in a few simple steps Step …" at bounding box center [281, 11] width 431 height 236
click at [430, 131] on div "Brand Onboarding Let's set up your brand monitoring in a few simple steps Step …" at bounding box center [281, 126] width 431 height 219
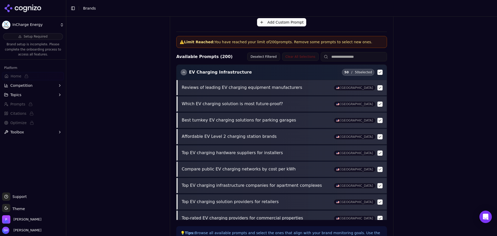
scroll to position [199, 0]
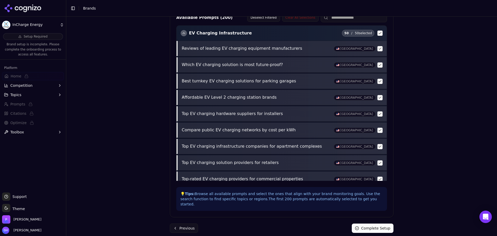
click at [380, 223] on button "Complete Setup" at bounding box center [373, 227] width 42 height 9
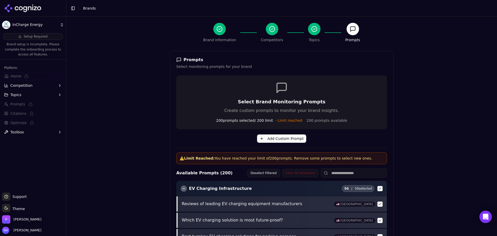
scroll to position [0, 0]
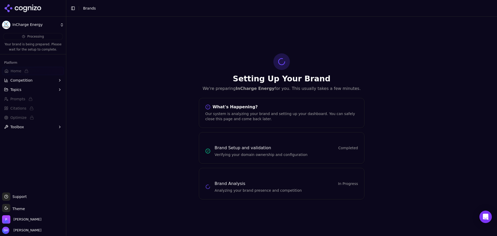
click at [39, 4] on icon at bounding box center [23, 8] width 38 height 8
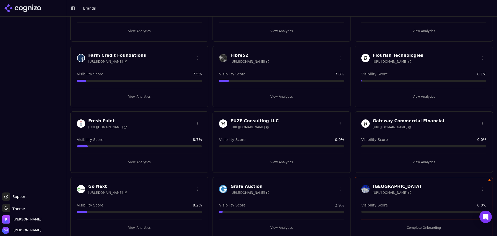
scroll to position [466, 0]
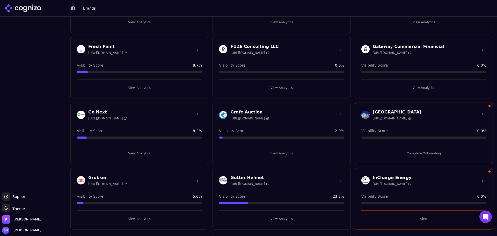
click at [422, 152] on button "Complete Onboarding" at bounding box center [423, 153] width 125 height 8
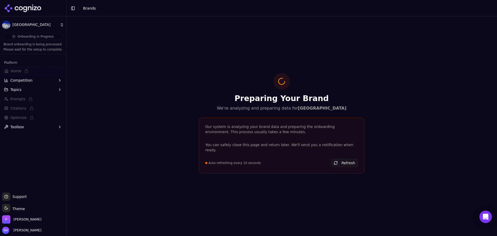
click at [24, 5] on icon at bounding box center [23, 8] width 38 height 8
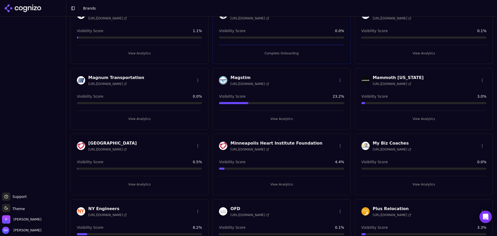
scroll to position [855, 0]
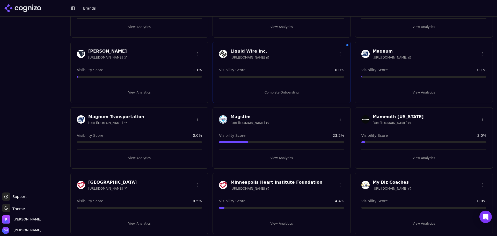
click at [283, 93] on button "Complete Onboarding" at bounding box center [281, 92] width 125 height 8
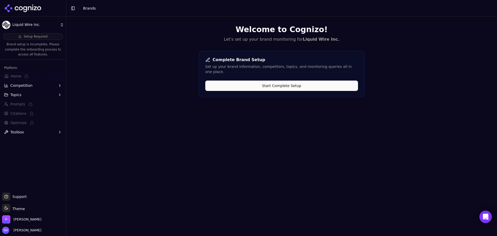
click at [281, 81] on button "Start Complete Setup" at bounding box center [281, 86] width 153 height 10
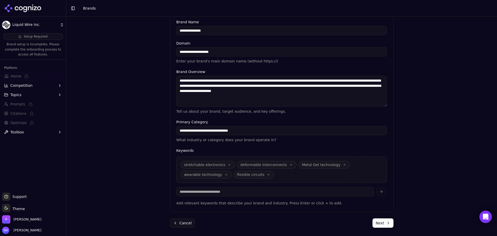
click at [385, 225] on button "Next" at bounding box center [383, 222] width 21 height 9
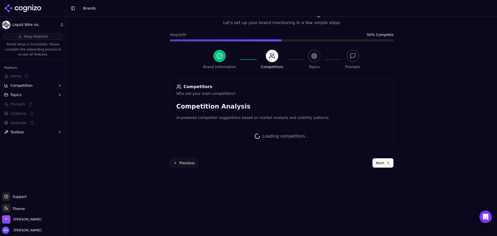
scroll to position [98, 0]
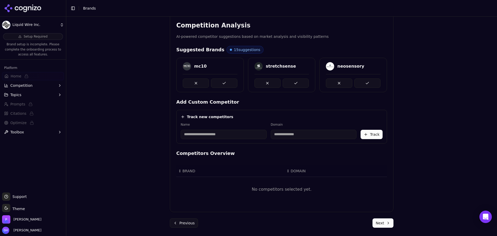
click at [212, 125] on label "Name" at bounding box center [224, 124] width 86 height 4
click at [219, 82] on button at bounding box center [224, 82] width 26 height 9
click at [292, 79] on button at bounding box center [296, 82] width 26 height 9
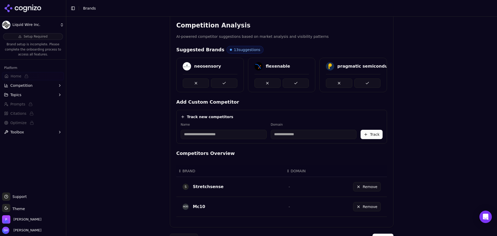
click at [222, 84] on button at bounding box center [224, 82] width 26 height 9
click at [306, 82] on button at bounding box center [296, 82] width 26 height 9
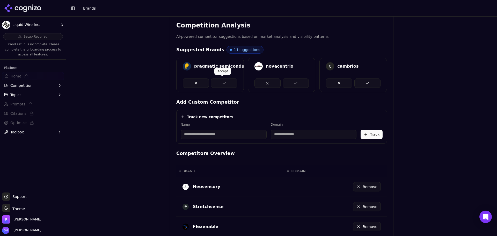
click at [225, 84] on button at bounding box center [224, 82] width 26 height 9
click at [302, 83] on button at bounding box center [296, 82] width 26 height 9
click at [226, 83] on button at bounding box center [224, 82] width 26 height 9
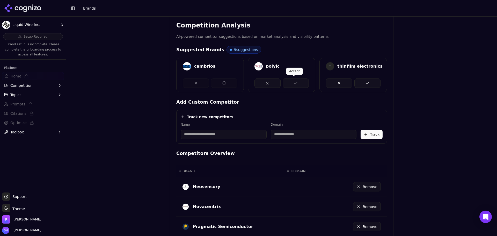
click at [297, 81] on button at bounding box center [296, 82] width 26 height 9
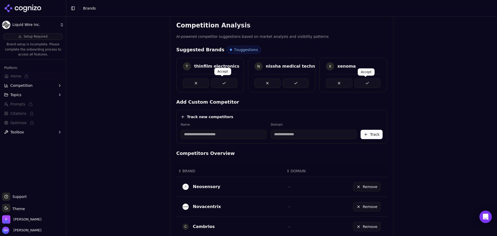
click at [358, 83] on button at bounding box center [367, 82] width 26 height 9
click at [230, 84] on button at bounding box center [224, 82] width 26 height 9
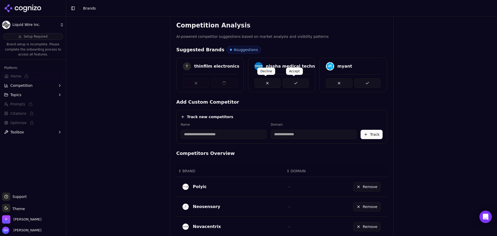
click at [298, 80] on button at bounding box center [296, 82] width 26 height 9
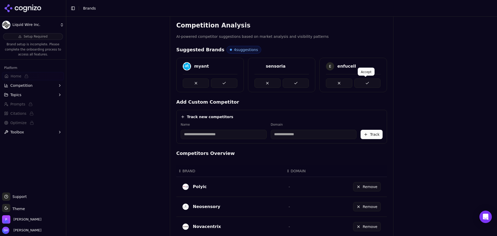
click at [366, 84] on button at bounding box center [367, 82] width 26 height 9
click at [299, 83] on button at bounding box center [296, 82] width 26 height 9
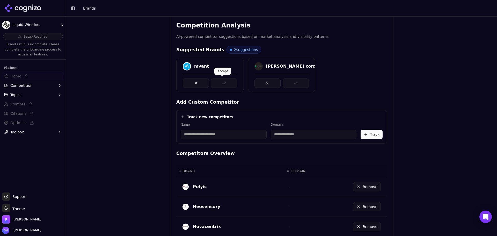
click at [228, 82] on button at bounding box center [224, 82] width 26 height 9
click at [218, 83] on button at bounding box center [224, 82] width 26 height 9
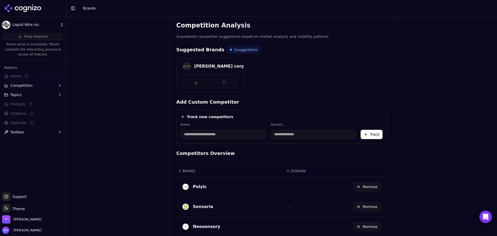
click at [209, 137] on input at bounding box center [224, 134] width 86 height 9
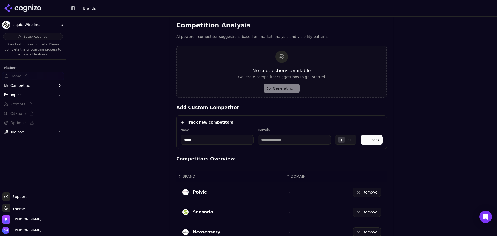
type input "*****"
click at [285, 115] on div "Track new competitors Name ***** Domain J Jabil Track" at bounding box center [281, 132] width 211 height 34
type input "*********"
click at [379, 140] on button "Track" at bounding box center [372, 139] width 22 height 9
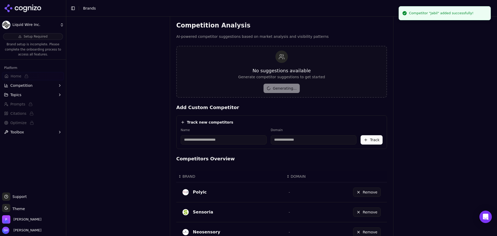
click at [200, 140] on input at bounding box center [224, 139] width 86 height 9
type input "******"
click at [221, 118] on div "Track new competitors Name ****** Domain L Loomia Track" at bounding box center [281, 132] width 211 height 34
type input "**********"
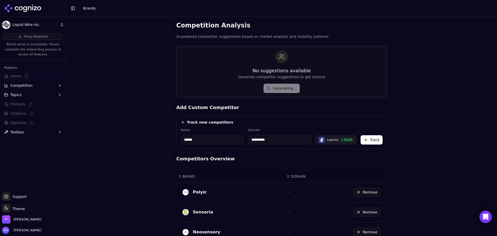
click at [370, 137] on button "Track" at bounding box center [372, 139] width 22 height 9
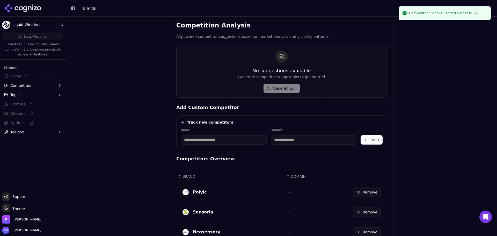
drag, startPoint x: 200, startPoint y: 140, endPoint x: 203, endPoint y: 137, distance: 4.0
click at [200, 140] on input at bounding box center [224, 139] width 86 height 9
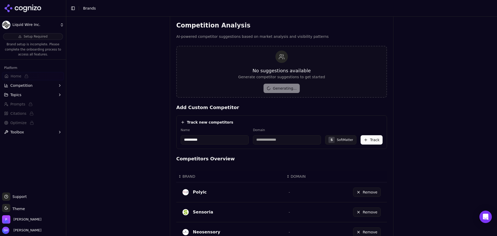
type input "**********"
click at [431, 102] on div "**********" at bounding box center [281, 37] width 431 height 236
type input "**********"
click at [368, 141] on button "Track" at bounding box center [372, 139] width 22 height 9
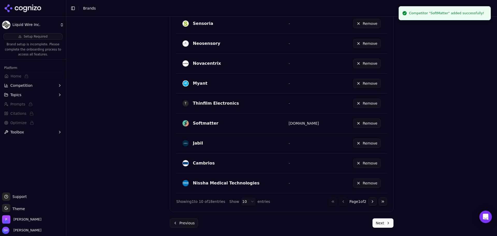
click at [385, 224] on button "Next" at bounding box center [383, 222] width 21 height 9
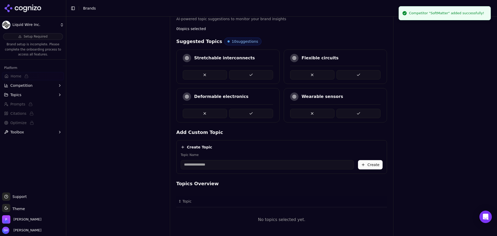
scroll to position [68, 0]
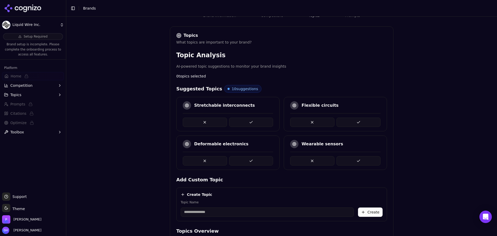
click at [243, 160] on button at bounding box center [251, 160] width 44 height 9
click at [239, 162] on button at bounding box center [251, 160] width 44 height 9
click at [254, 124] on button at bounding box center [251, 122] width 44 height 9
click at [350, 120] on button at bounding box center [359, 122] width 44 height 9
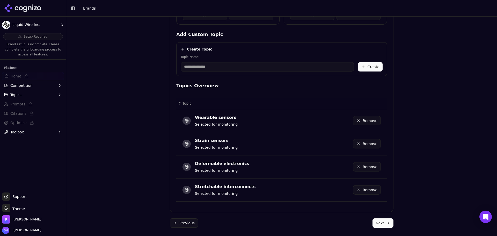
click at [380, 225] on button "Next" at bounding box center [383, 222] width 21 height 9
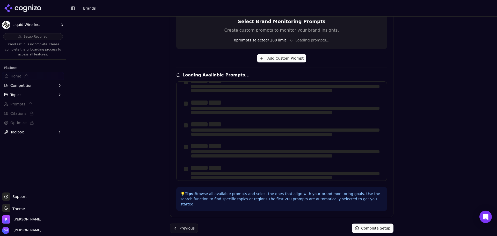
scroll to position [0, 0]
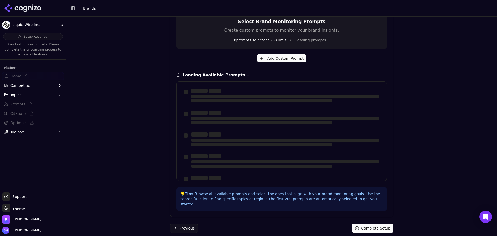
click at [346, 140] on div at bounding box center [285, 140] width 189 height 3
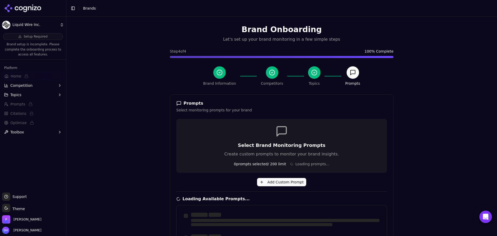
scroll to position [124, 0]
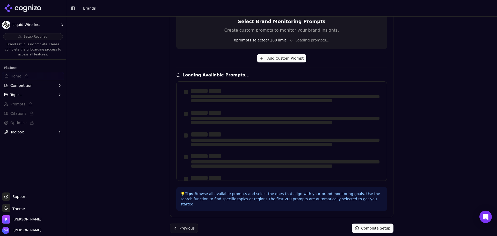
drag, startPoint x: 409, startPoint y: 127, endPoint x: 403, endPoint y: 127, distance: 5.7
click at [409, 127] on div "Brand Onboarding Let's set up your brand monitoring in a few simple steps Step …" at bounding box center [281, 11] width 431 height 236
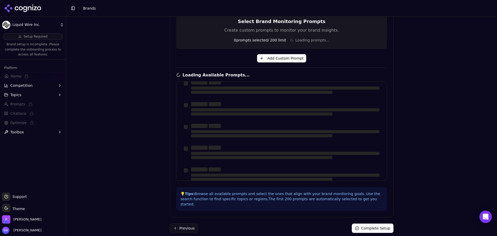
scroll to position [16, 0]
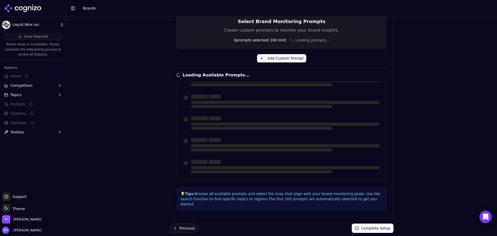
click at [111, 129] on div "Brand Onboarding Let's set up your brand monitoring in a few simple steps Step …" at bounding box center [281, 126] width 431 height 219
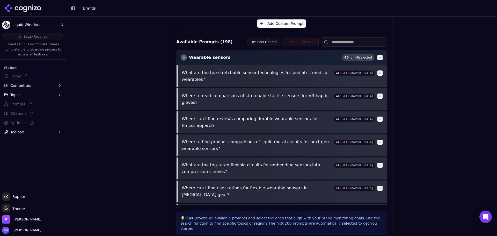
scroll to position [183, 0]
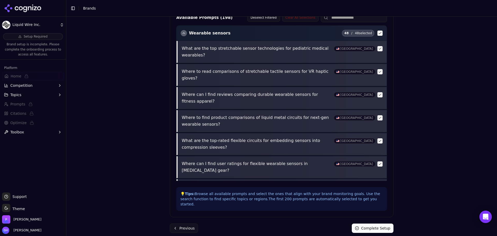
click at [371, 223] on button "Complete Setup" at bounding box center [373, 227] width 42 height 9
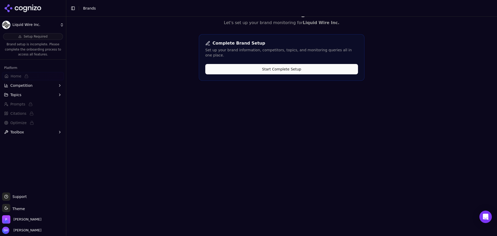
scroll to position [0, 0]
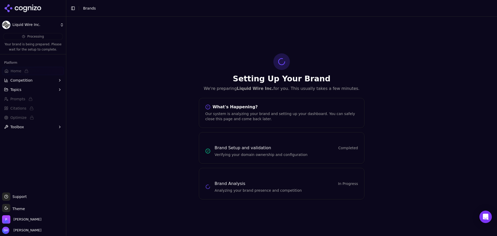
click at [27, 9] on icon at bounding box center [23, 8] width 38 height 8
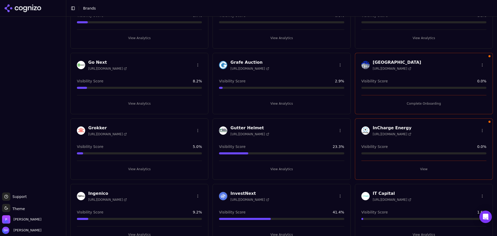
scroll to position [518, 0]
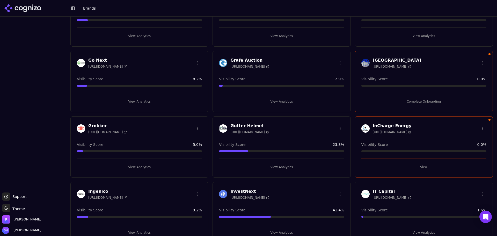
click at [427, 101] on button "Complete Onboarding" at bounding box center [423, 101] width 125 height 8
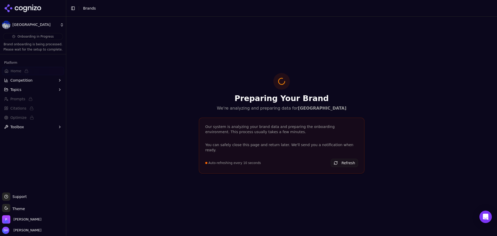
drag, startPoint x: 23, startPoint y: 10, endPoint x: 169, endPoint y: 55, distance: 153.1
click at [23, 10] on icon at bounding box center [23, 8] width 38 height 8
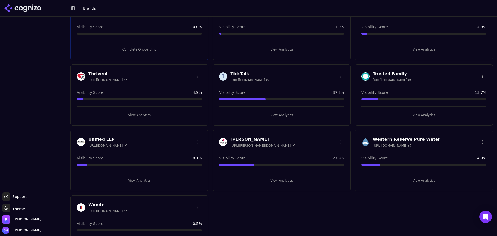
scroll to position [1460, 0]
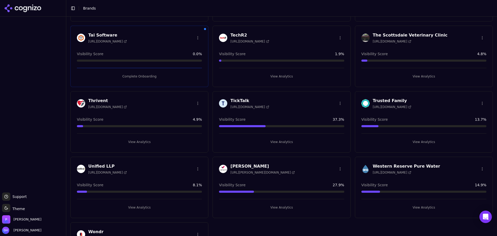
click at [133, 76] on button "Complete Onboarding" at bounding box center [139, 76] width 125 height 8
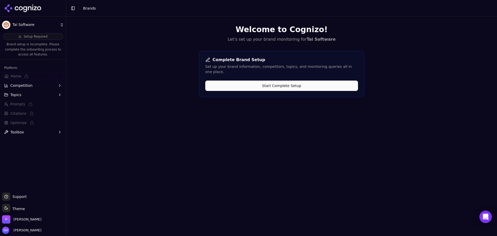
click at [285, 81] on button "Start Complete Setup" at bounding box center [281, 86] width 153 height 10
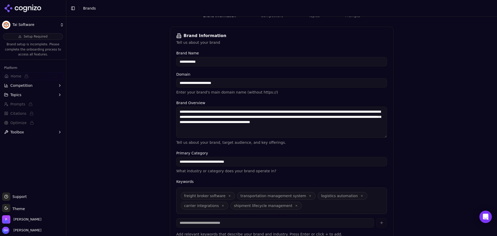
scroll to position [99, 0]
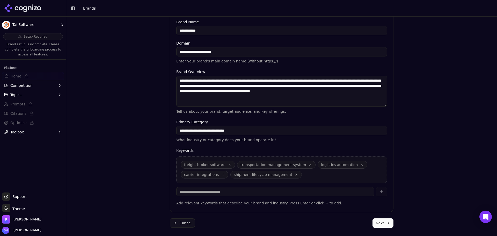
click at [387, 224] on button "Next" at bounding box center [383, 222] width 21 height 9
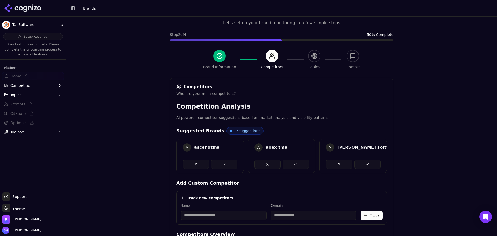
scroll to position [98, 0]
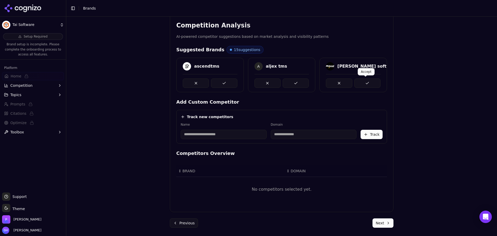
click at [372, 83] on button at bounding box center [367, 82] width 26 height 9
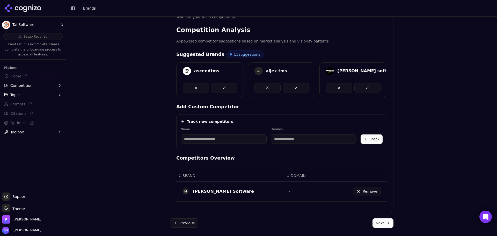
scroll to position [93, 0]
click at [294, 89] on button at bounding box center [296, 87] width 26 height 9
click at [228, 84] on button at bounding box center [224, 87] width 26 height 9
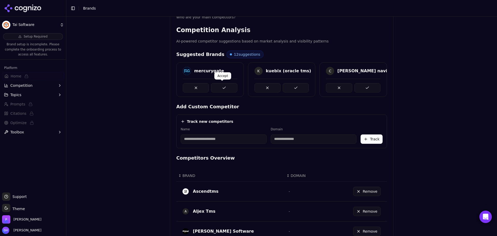
click at [234, 85] on button at bounding box center [224, 87] width 26 height 9
click at [306, 82] on div at bounding box center [282, 86] width 55 height 14
click at [294, 85] on button at bounding box center [296, 87] width 26 height 9
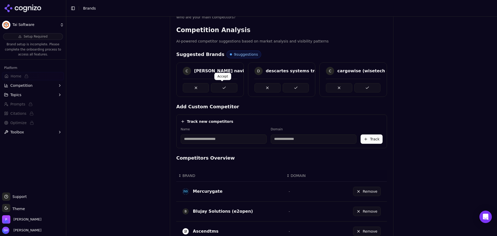
click at [291, 87] on button at bounding box center [296, 87] width 26 height 9
click at [224, 88] on button at bounding box center [224, 87] width 26 height 9
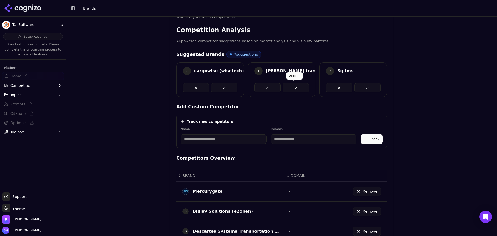
click at [299, 88] on button at bounding box center [296, 87] width 26 height 9
click at [230, 89] on button at bounding box center [224, 87] width 26 height 9
click at [362, 86] on div "C cargowise (wisetech global) T [PERSON_NAME] transportation management 3 3g tms" at bounding box center [281, 79] width 211 height 34
click at [226, 86] on button at bounding box center [224, 87] width 26 height 9
click at [302, 85] on button at bounding box center [296, 87] width 26 height 9
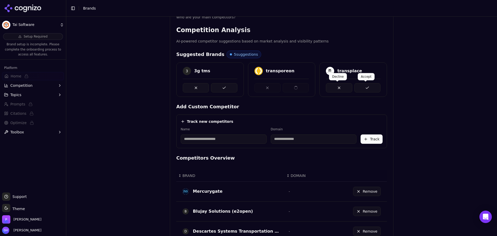
click at [366, 85] on button at bounding box center [367, 87] width 26 height 9
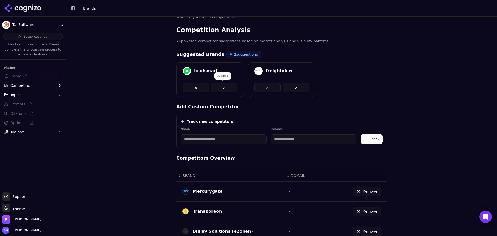
click at [225, 85] on button at bounding box center [224, 87] width 26 height 9
click at [292, 86] on button at bounding box center [296, 87] width 26 height 9
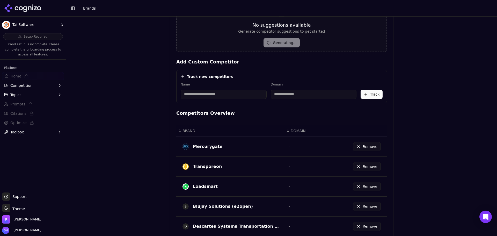
scroll to position [119, 0]
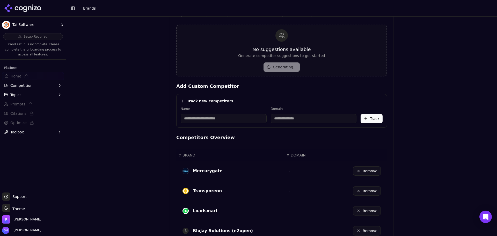
click at [189, 122] on input at bounding box center [224, 118] width 86 height 9
type input "********"
click at [231, 101] on div "Track new competitors" at bounding box center [282, 100] width 202 height 5
type input "**********"
click at [368, 120] on button "Track" at bounding box center [372, 118] width 22 height 9
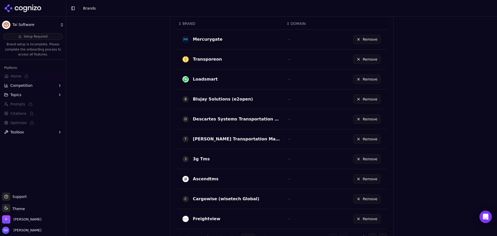
scroll to position [286, 0]
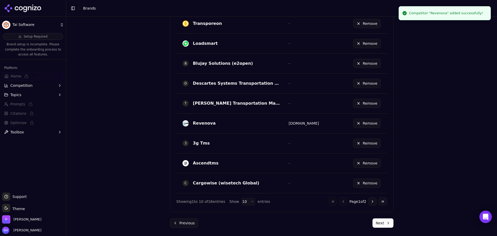
click at [384, 219] on button "Next" at bounding box center [383, 222] width 21 height 9
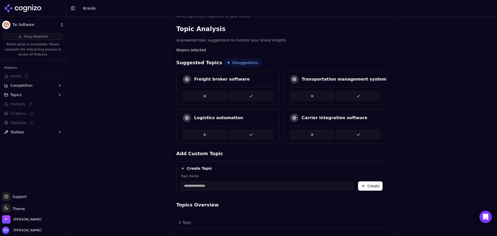
scroll to position [94, 0]
click at [260, 92] on button at bounding box center [251, 96] width 44 height 9
click at [256, 99] on button at bounding box center [251, 96] width 44 height 9
click at [251, 97] on button at bounding box center [251, 96] width 44 height 9
click at [452, 93] on div "Brand Onboarding Let's set up your brand monitoring in a few simple steps Step …" at bounding box center [281, 41] width 431 height 236
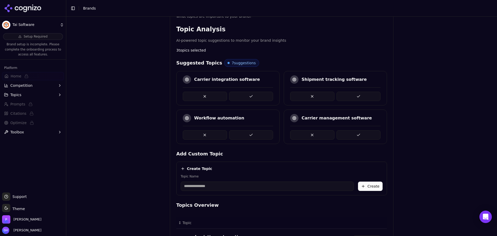
drag, startPoint x: 358, startPoint y: 134, endPoint x: 395, endPoint y: 130, distance: 37.0
click at [358, 134] on button at bounding box center [359, 134] width 44 height 9
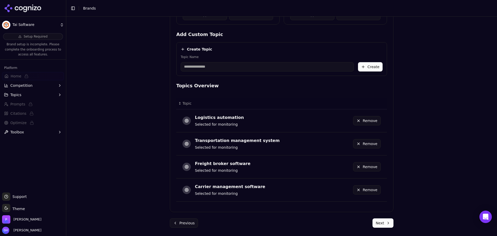
click at [383, 225] on button "Next" at bounding box center [383, 222] width 21 height 9
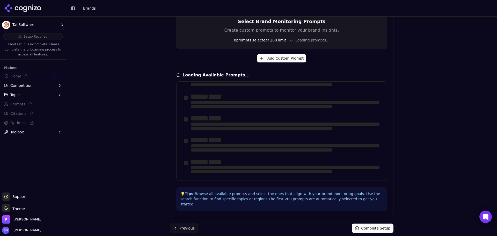
scroll to position [0, 0]
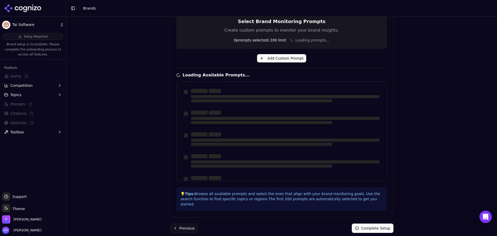
click at [400, 169] on div "Brand Onboarding Let's set up your brand monitoring in a few simple steps Step …" at bounding box center [281, 126] width 431 height 219
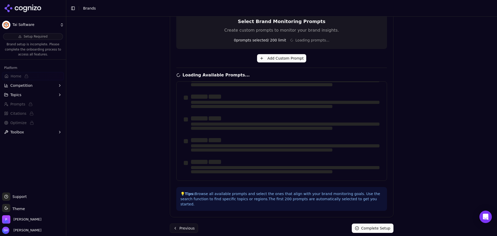
click at [432, 155] on div "Brand Onboarding Let's set up your brand monitoring in a few simple steps Step …" at bounding box center [281, 126] width 431 height 219
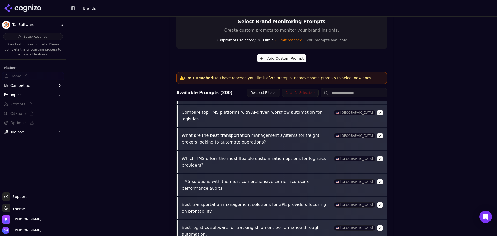
scroll to position [199, 0]
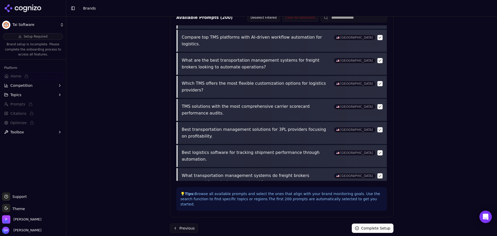
click at [372, 218] on form "Prompts Select monitoring prompts for your brand Select Brand Monitoring Prompt…" at bounding box center [282, 63] width 224 height 337
click at [372, 223] on button "Complete Setup" at bounding box center [373, 227] width 42 height 9
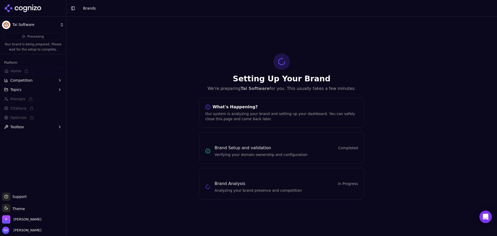
scroll to position [0, 0]
click at [19, 9] on icon at bounding box center [21, 8] width 4 height 4
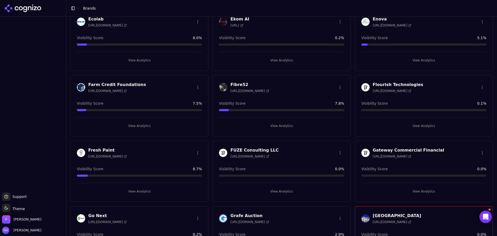
scroll to position [492, 0]
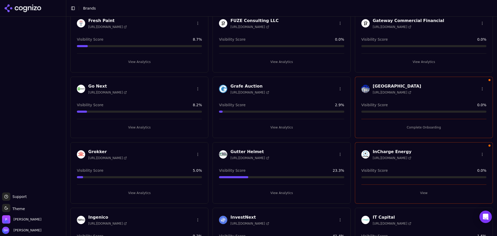
click at [393, 129] on button "Complete Onboarding" at bounding box center [423, 127] width 125 height 8
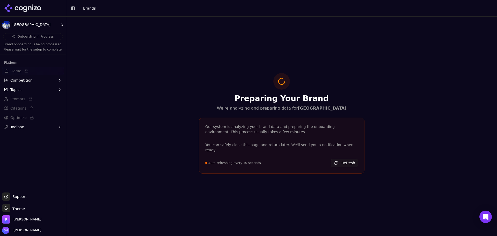
click at [393, 129] on div "Preparing Your Brand We're analyzing and preparing data for Grande Colonial Hot…" at bounding box center [281, 126] width 431 height 219
click at [344, 155] on div "You can safely close this page and return later. We'll send you a notification …" at bounding box center [281, 154] width 165 height 25
click at [344, 159] on button "Refresh" at bounding box center [344, 163] width 27 height 8
click at [413, 41] on div "Preparing Your Brand We're analyzing and preparing data for Grande Colonial Hot…" at bounding box center [281, 126] width 431 height 219
